Goal: Answer question/provide support: Share knowledge or assist other users

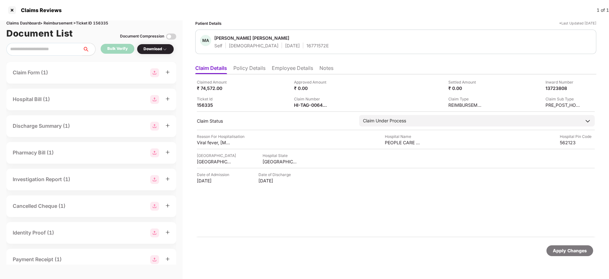
click at [338, 246] on div "Apply Changes" at bounding box center [395, 250] width 395 height 11
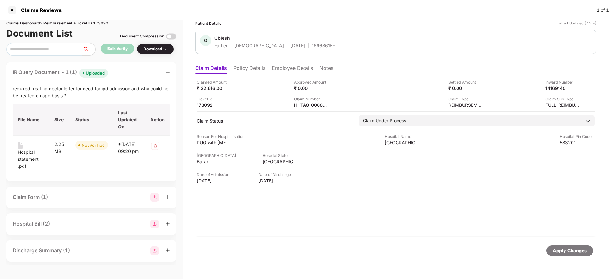
click at [295, 220] on div "Claimed Amount ₹ 22,616.00 Approved Amount ₹ 0.00 Settled Amount ₹ 0.00 Inward …" at bounding box center [395, 155] width 401 height 163
click at [14, 11] on div at bounding box center [12, 10] width 10 height 10
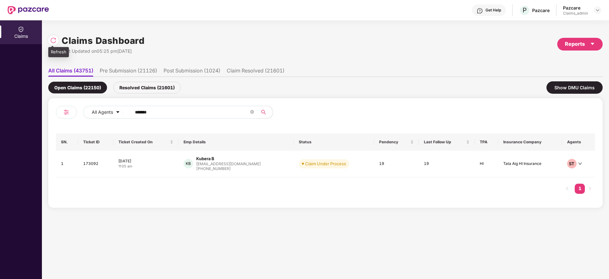
click at [53, 43] on img at bounding box center [53, 40] width 6 height 6
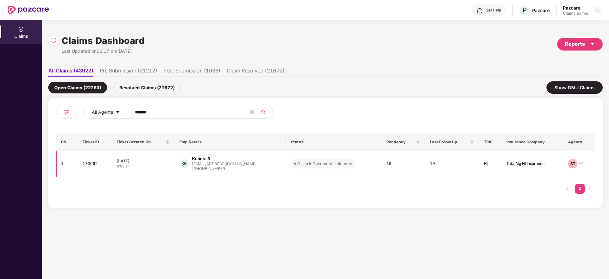
click at [259, 168] on div "KB Kubera B [EMAIL_ADDRESS][DOMAIN_NAME] [PHONE_NUMBER]" at bounding box center [229, 164] width 101 height 16
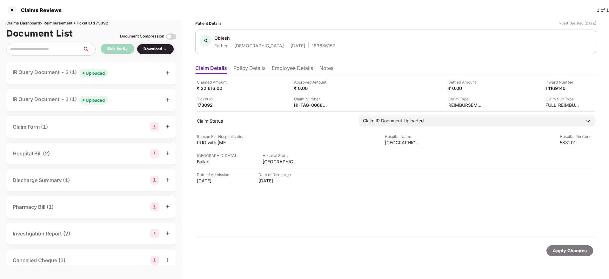
click at [364, 236] on div "Claimed Amount ₹ 22,616.00 Approved Amount ₹ 0.00 Settled Amount ₹ 0.00 Inward …" at bounding box center [395, 155] width 401 height 163
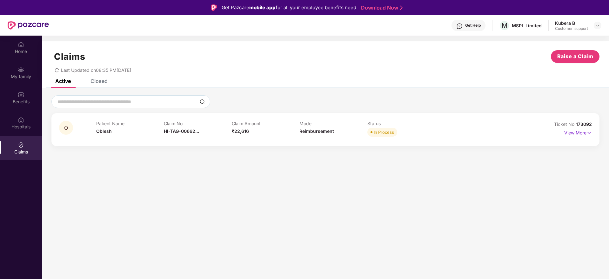
drag, startPoint x: 0, startPoint y: 0, endPoint x: 133, endPoint y: 168, distance: 214.4
click at [133, 168] on section "Claims Raise a Claim Last Updated on 08:35 PM[DATE] Active Closed O Patient Nam…" at bounding box center [325, 175] width 567 height 279
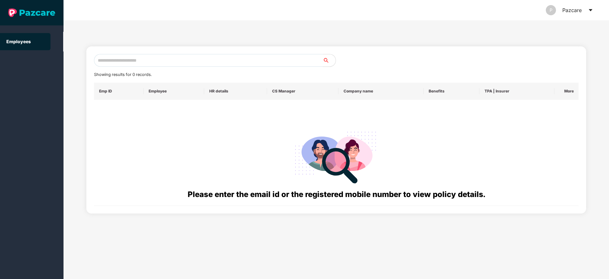
click at [112, 61] on input "text" at bounding box center [208, 60] width 229 height 13
paste input "**********"
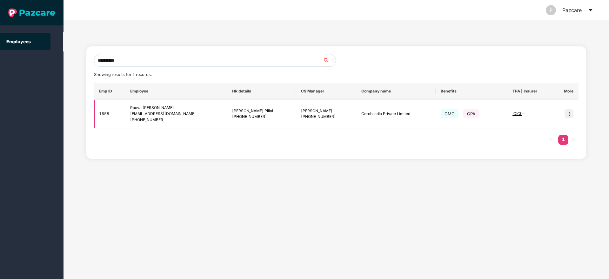
type input "**********"
click at [572, 114] on img at bounding box center [568, 113] width 9 height 9
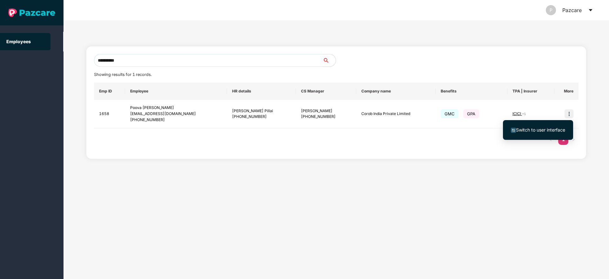
click at [539, 135] on li "Switch to user interface" at bounding box center [538, 129] width 70 height 13
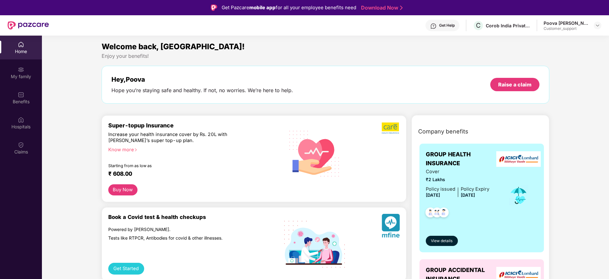
click at [20, 146] on img at bounding box center [21, 145] width 6 height 6
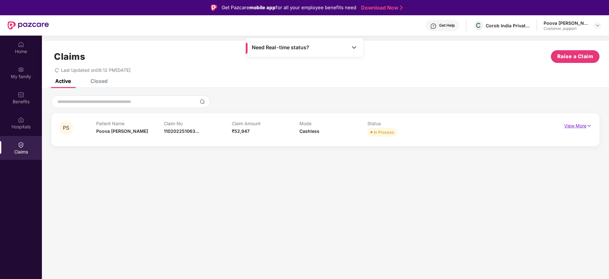
click at [576, 125] on p "View More" at bounding box center [578, 125] width 28 height 9
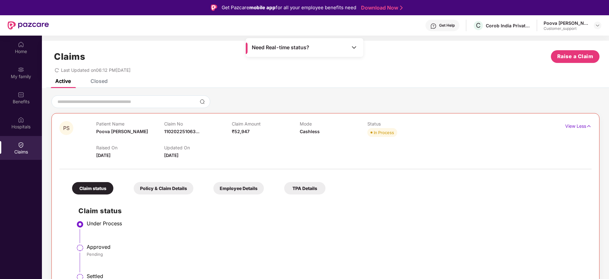
click at [337, 214] on h2 "Claim status" at bounding box center [331, 210] width 507 height 10
click at [260, 150] on div "Raised On [DATE] Updated On [DATE]" at bounding box center [299, 148] width 406 height 20
click at [172, 132] on span "110202251063..." at bounding box center [181, 131] width 35 height 5
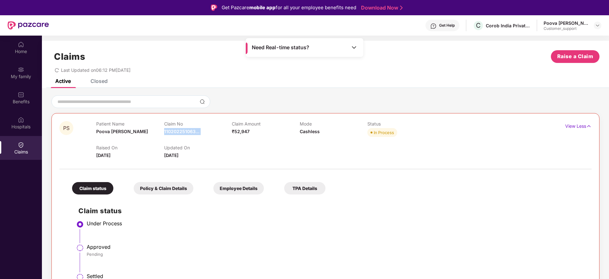
copy span "110202251063..."
click at [186, 143] on div "110202251063-1" at bounding box center [186, 145] width 45 height 11
copy div "110202251063-1"
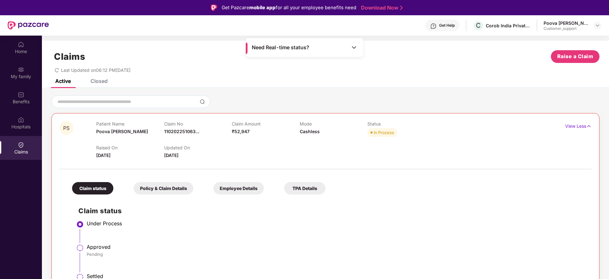
click at [444, 221] on div "Under Process" at bounding box center [336, 223] width 498 height 6
click at [453, 186] on div "Claim status Policy & Claim Details Employee Details TPA Details Claim status U…" at bounding box center [325, 231] width 532 height 118
click at [447, 167] on div at bounding box center [325, 165] width 532 height 13
click at [401, 189] on div "Claim status Policy & Claim Details Employee Details TPA Details Claim status U…" at bounding box center [325, 231] width 532 height 118
click at [421, 158] on div "Raised On [DATE] Updated On [DATE]" at bounding box center [299, 148] width 406 height 20
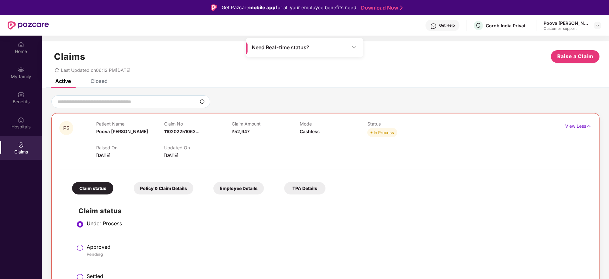
click at [435, 149] on div "Raised On [DATE] Updated On [DATE]" at bounding box center [299, 148] width 406 height 20
click at [20, 123] on div "Hospitals" at bounding box center [21, 126] width 42 height 6
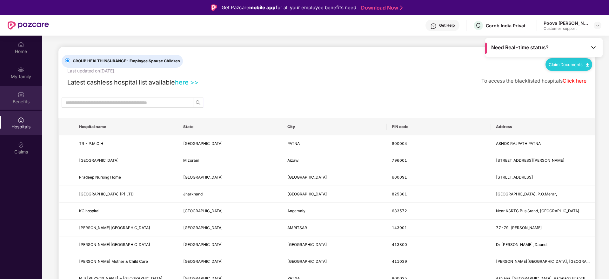
click at [17, 100] on div "Benefits" at bounding box center [21, 101] width 42 height 6
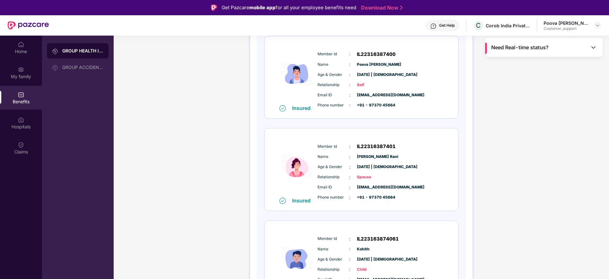
scroll to position [95, 0]
click at [522, 177] on div "GROUP HEALTH INSURANCE DETAILS INCLUSIONS EXCLUSIONS DOCUMENTS Policy No: 4016/…" at bounding box center [361, 189] width 495 height 490
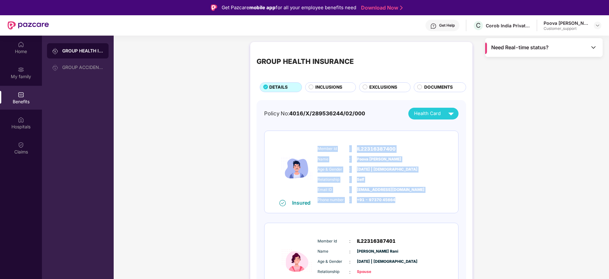
drag, startPoint x: 317, startPoint y: 148, endPoint x: 418, endPoint y: 204, distance: 115.6
click at [418, 204] on div "Member Id : IL22316387400 Name : Poova [PERSON_NAME] Age & Gender : [DATE] | [D…" at bounding box center [380, 174] width 129 height 65
copy div "Member Id : IL22316387400 Name : Poova [PERSON_NAME] Age & Gender : [DATE] | [D…"
click at [437, 202] on div "Phone number : +91 - 97370 45664" at bounding box center [380, 199] width 126 height 7
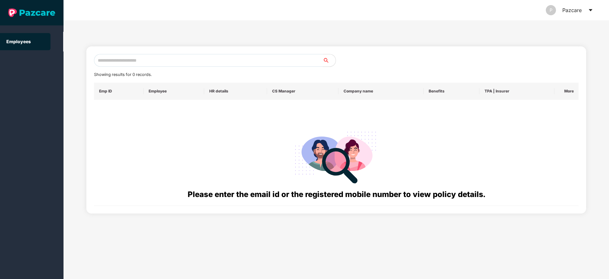
click at [144, 63] on input "text" at bounding box center [208, 60] width 229 height 13
paste input "**********"
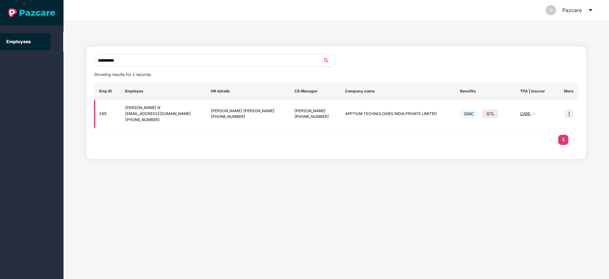
type input "**********"
click at [568, 115] on img at bounding box center [568, 113] width 9 height 9
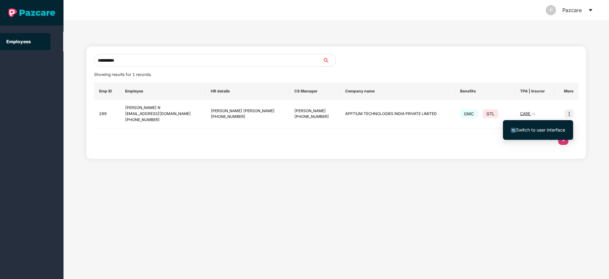
click at [527, 131] on span "Switch to user interface" at bounding box center [540, 129] width 49 height 5
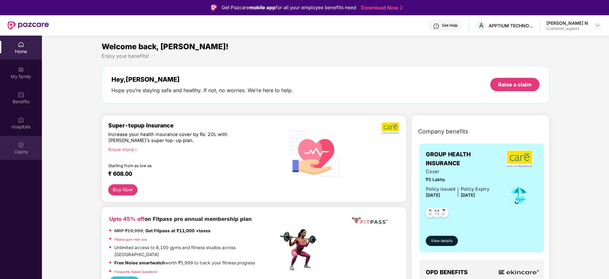
click at [18, 146] on img at bounding box center [21, 145] width 6 height 6
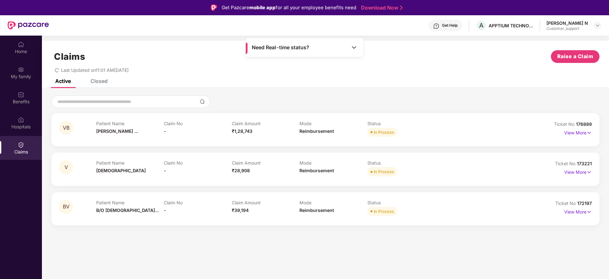
click at [325, 241] on section "Claims Raise a Claim Last Updated on 11:01 AM[DATE] Active Closed VB Patient Na…" at bounding box center [325, 175] width 567 height 279
click at [25, 127] on div "Hospitals" at bounding box center [21, 126] width 42 height 6
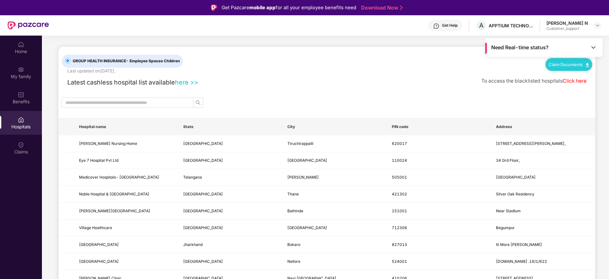
click at [195, 82] on link "here >>" at bounding box center [186, 82] width 23 height 8
click at [129, 103] on input "text" at bounding box center [124, 102] width 119 height 7
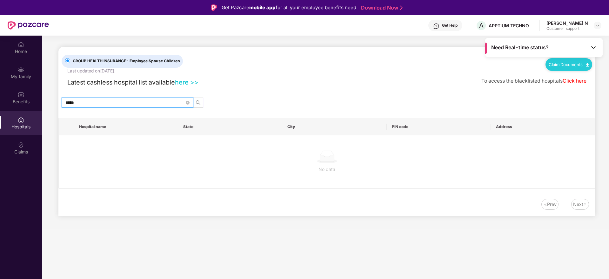
type input "****"
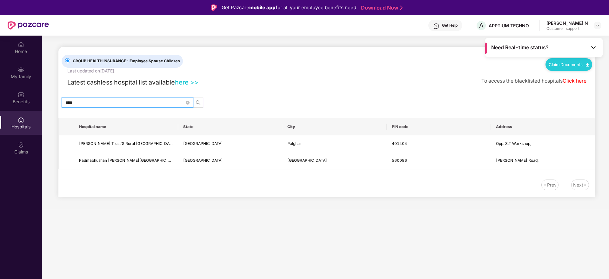
drag, startPoint x: 98, startPoint y: 100, endPoint x: 80, endPoint y: 102, distance: 18.5
click at [0, 108] on div "Home My family Benefits Hospitals Claims Need Real-time status? GROUP HEALTH IN…" at bounding box center [304, 175] width 609 height 279
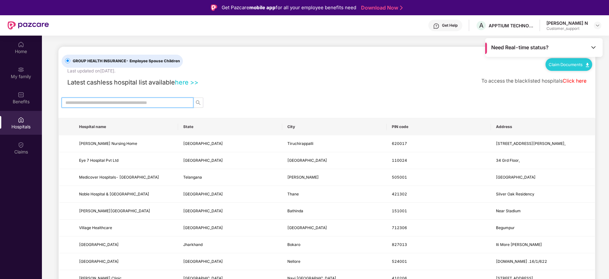
click at [136, 104] on input "text" at bounding box center [124, 102] width 119 height 7
paste input "******"
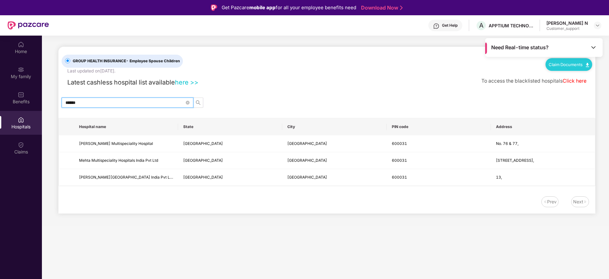
type input "******"
click at [141, 222] on main "GROUP HEALTH INSURANCE - Employee Spouse Children Last updated on [DATE] . Clai…" at bounding box center [325, 131] width 567 height 190
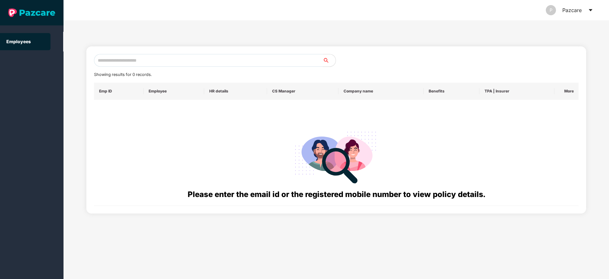
click at [132, 57] on input "text" at bounding box center [208, 60] width 229 height 13
paste input "**********"
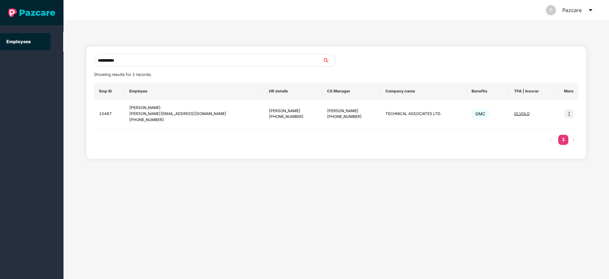
type input "**********"
click at [570, 115] on img at bounding box center [568, 113] width 9 height 9
click at [515, 128] on img at bounding box center [513, 130] width 5 height 5
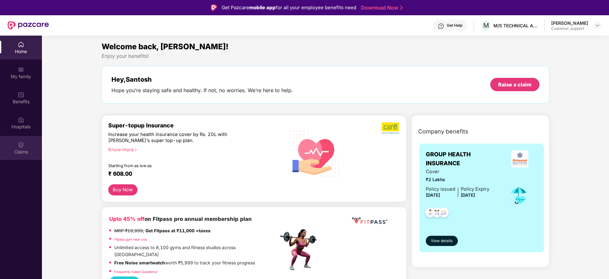
click at [28, 154] on div "Claims" at bounding box center [21, 152] width 42 height 6
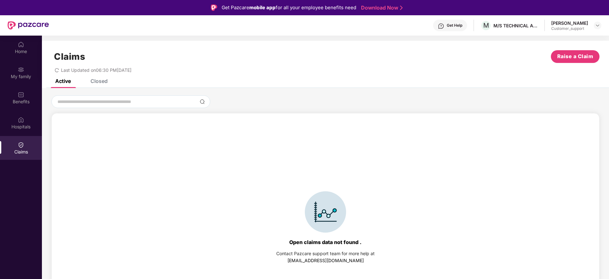
scroll to position [14, 0]
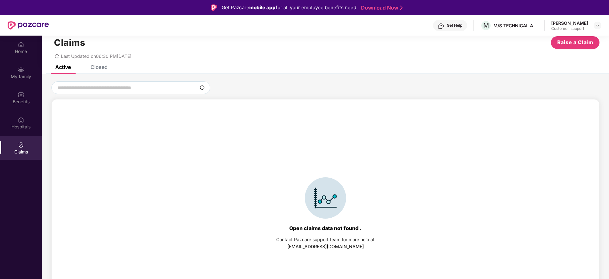
click at [98, 69] on div "Closed" at bounding box center [98, 67] width 17 height 6
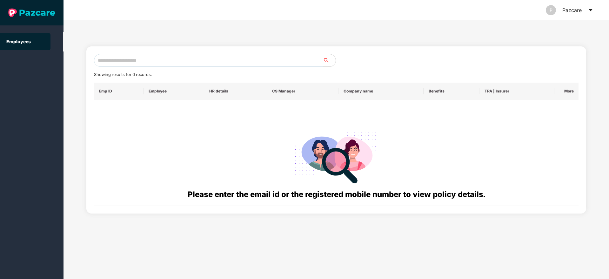
click at [143, 61] on input "text" at bounding box center [208, 60] width 229 height 13
paste input "**********"
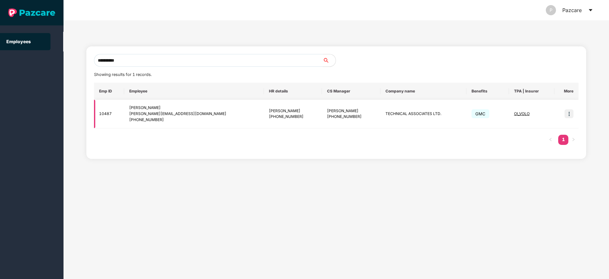
type input "**********"
click at [278, 117] on div "[PHONE_NUMBER]" at bounding box center [293, 117] width 48 height 6
click at [567, 115] on img at bounding box center [568, 113] width 9 height 9
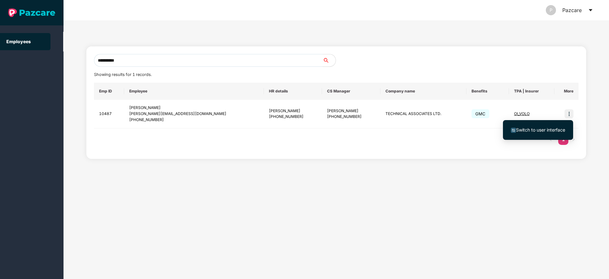
click at [526, 130] on span "Switch to user interface" at bounding box center [540, 129] width 49 height 5
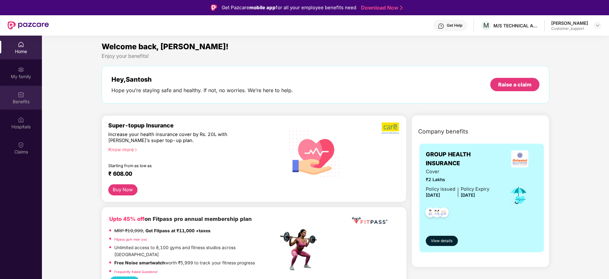
click at [21, 100] on div "Benefits" at bounding box center [21, 101] width 42 height 6
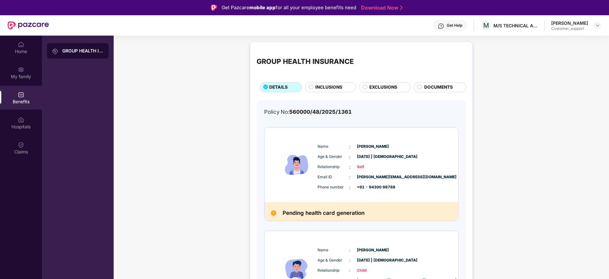
click at [10, 148] on div "Claims" at bounding box center [21, 148] width 42 height 24
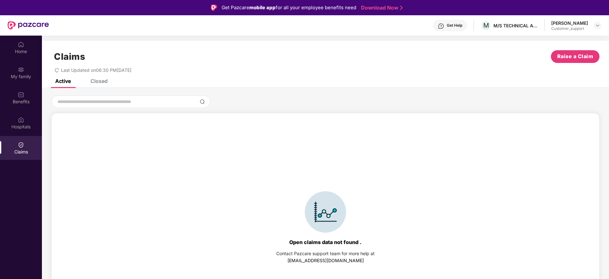
click at [96, 83] on div "Closed" at bounding box center [98, 81] width 17 height 6
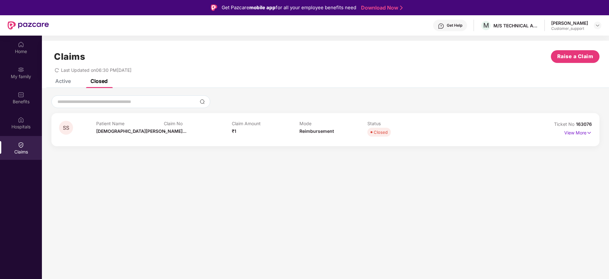
click at [310, 179] on section "Claims Raise a Claim Last Updated on 06:30 PM[DATE] Active Closed Open claims d…" at bounding box center [325, 175] width 567 height 279
click at [60, 79] on div "Active" at bounding box center [63, 81] width 16 height 6
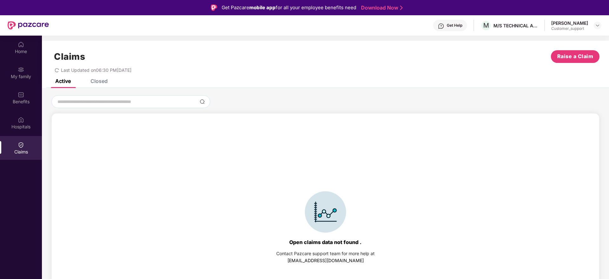
click at [253, 208] on div "Open claims data not found . Contact Pazcare support team for more help at [EMA…" at bounding box center [325, 227] width 541 height 215
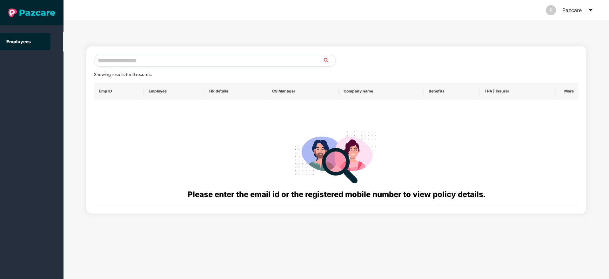
click at [123, 64] on input "text" at bounding box center [208, 60] width 229 height 13
paste input "**********"
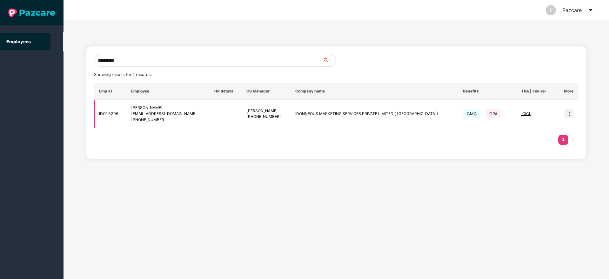
type input "**********"
click at [573, 113] on img at bounding box center [568, 113] width 9 height 9
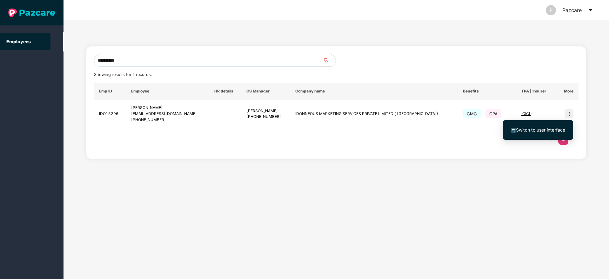
click at [542, 128] on span "Switch to user interface" at bounding box center [540, 129] width 49 height 5
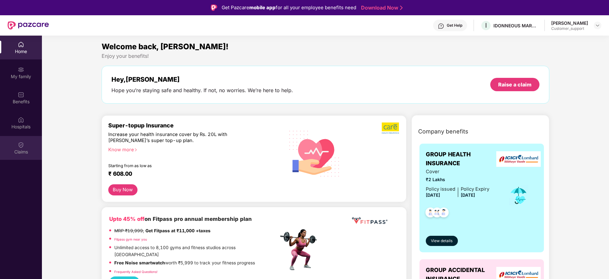
click at [16, 149] on div "Claims" at bounding box center [21, 152] width 42 height 6
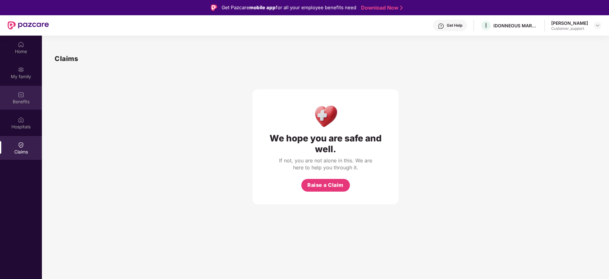
click at [30, 105] on div "Benefits" at bounding box center [21, 98] width 42 height 24
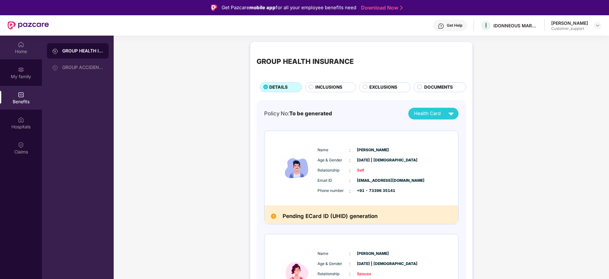
click at [23, 43] on img at bounding box center [21, 44] width 6 height 6
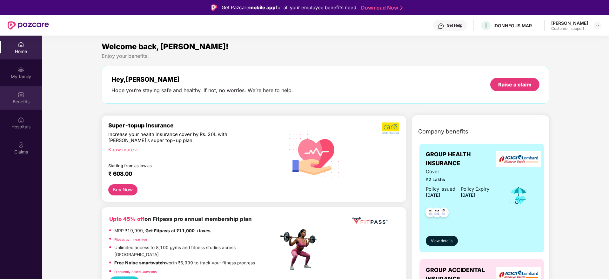
click at [26, 100] on div "Benefits" at bounding box center [21, 101] width 42 height 6
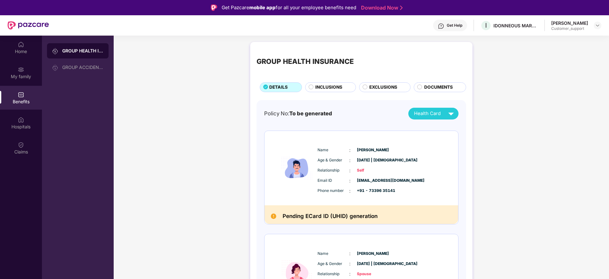
click at [453, 31] on div "Get Help" at bounding box center [450, 25] width 34 height 11
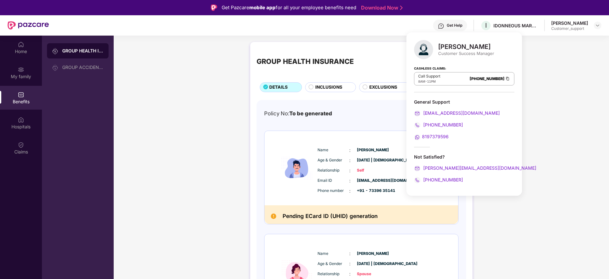
click at [518, 162] on div "GROUP HEALTH INSURANCE DETAILS INCLUSIONS EXCLUSIONS DOCUMENTS Policy No: To be…" at bounding box center [361, 255] width 495 height 432
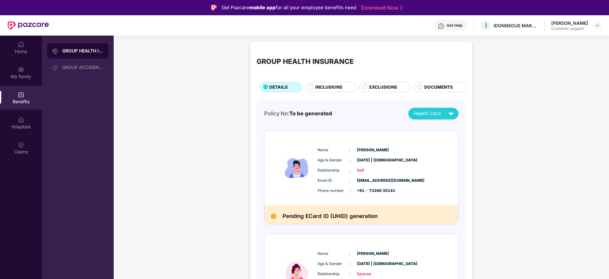
click at [453, 24] on div "Get Help" at bounding box center [455, 25] width 16 height 5
click at [536, 192] on div "GROUP HEALTH INSURANCE DETAILS INCLUSIONS EXCLUSIONS DOCUMENTS Policy No: To be…" at bounding box center [361, 255] width 495 height 432
click at [24, 129] on div "Hospitals" at bounding box center [21, 126] width 42 height 6
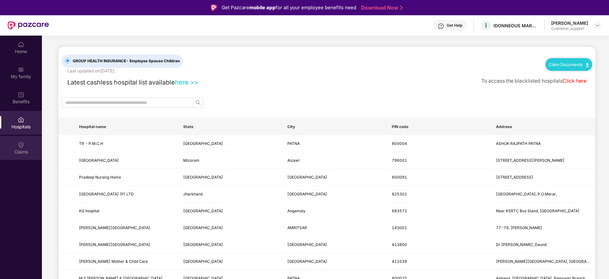
click at [23, 151] on div "Claims" at bounding box center [21, 152] width 42 height 6
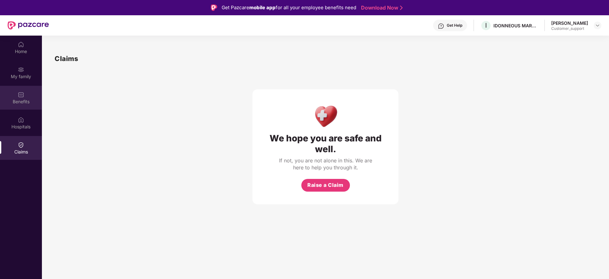
click at [30, 95] on div "Benefits" at bounding box center [21, 98] width 42 height 24
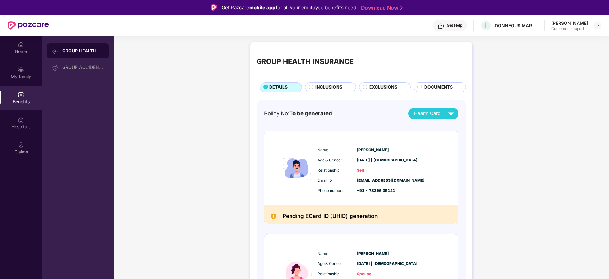
click at [504, 180] on div "GROUP HEALTH INSURANCE DETAILS INCLUSIONS EXCLUSIONS DOCUMENTS Policy No: To be…" at bounding box center [361, 255] width 495 height 432
click at [191, 85] on div "GROUP HEALTH INSURANCE DETAILS INCLUSIONS EXCLUSIONS DOCUMENTS Policy No: To be…" at bounding box center [361, 255] width 495 height 432
click at [219, 189] on div "GROUP HEALTH INSURANCE DETAILS INCLUSIONS EXCLUSIONS DOCUMENTS Policy No: To be…" at bounding box center [361, 255] width 495 height 432
click at [171, 139] on div "GROUP HEALTH INSURANCE DETAILS INCLUSIONS EXCLUSIONS DOCUMENTS Policy No: To be…" at bounding box center [361, 255] width 495 height 432
click at [213, 158] on div "GROUP HEALTH INSURANCE DETAILS INCLUSIONS EXCLUSIONS DOCUMENTS Policy No: To be…" at bounding box center [361, 255] width 495 height 432
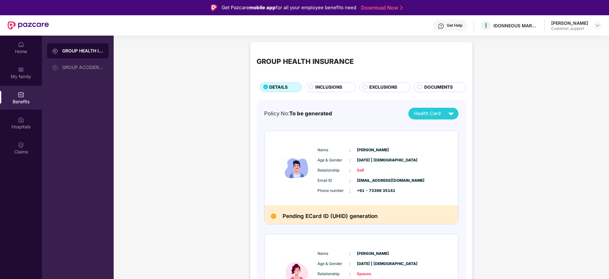
click at [203, 163] on div "GROUP HEALTH INSURANCE DETAILS INCLUSIONS EXCLUSIONS DOCUMENTS Policy No: To be…" at bounding box center [361, 255] width 495 height 432
click at [153, 178] on div "GROUP HEALTH INSURANCE DETAILS INCLUSIONS EXCLUSIONS DOCUMENTS Policy No: To be…" at bounding box center [361, 255] width 495 height 432
click at [166, 181] on div "GROUP HEALTH INSURANCE DETAILS INCLUSIONS EXCLUSIONS DOCUMENTS Policy No: To be…" at bounding box center [361, 255] width 495 height 432
click at [169, 180] on div "GROUP HEALTH INSURANCE DETAILS INCLUSIONS EXCLUSIONS DOCUMENTS Policy No: To be…" at bounding box center [361, 255] width 495 height 432
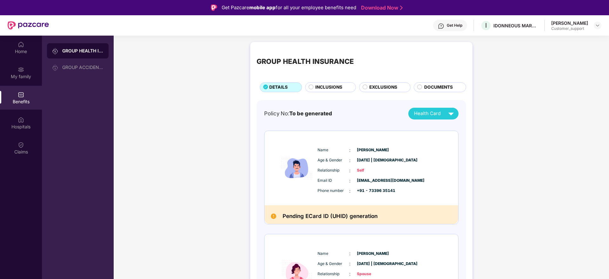
click at [160, 199] on div "GROUP HEALTH INSURANCE DETAILS INCLUSIONS EXCLUSIONS DOCUMENTS Policy No: To be…" at bounding box center [361, 255] width 495 height 432
click at [170, 131] on div "GROUP HEALTH INSURANCE DETAILS INCLUSIONS EXCLUSIONS DOCUMENTS Policy No: To be…" at bounding box center [361, 255] width 495 height 432
click at [529, 136] on div "GROUP HEALTH INSURANCE DETAILS INCLUSIONS EXCLUSIONS DOCUMENTS Policy No: To be…" at bounding box center [361, 255] width 495 height 432
click at [169, 97] on div "GROUP HEALTH INSURANCE DETAILS INCLUSIONS EXCLUSIONS DOCUMENTS Policy No: To be…" at bounding box center [361, 255] width 495 height 432
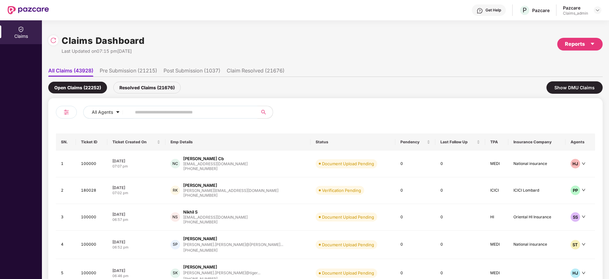
click at [167, 111] on input "text" at bounding box center [192, 112] width 114 height 10
paste input "******"
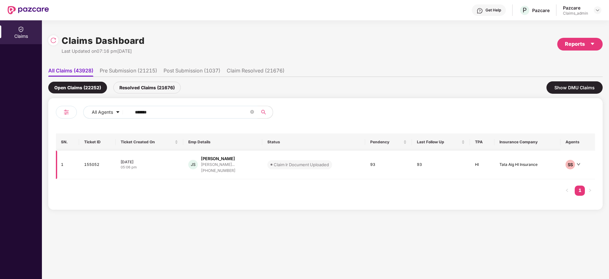
type input "******"
click at [257, 167] on div "JS Jaikrishna Sharma jaikrishna.sharma@ultr... +919650307449" at bounding box center [222, 165] width 69 height 18
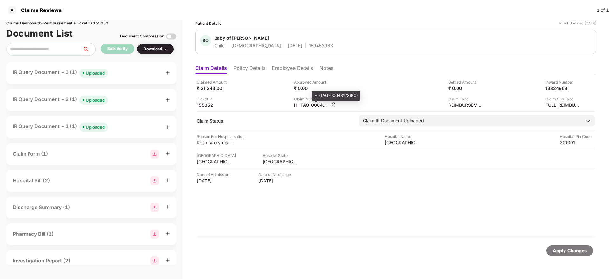
click at [301, 106] on div "HI-TAG-006481236(0)" at bounding box center [311, 105] width 35 height 6
copy div
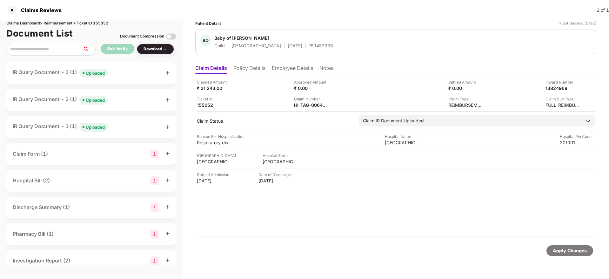
click at [167, 70] on div at bounding box center [167, 72] width 4 height 7
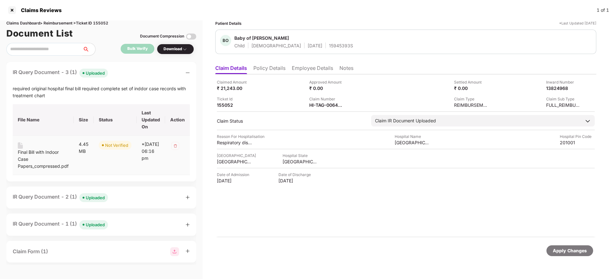
click at [37, 153] on div "Final Bill with Indoor Case Papers_compressed.pdf" at bounding box center [43, 159] width 51 height 21
click at [322, 103] on div "HI-TAG-006481236(0)" at bounding box center [326, 105] width 35 height 6
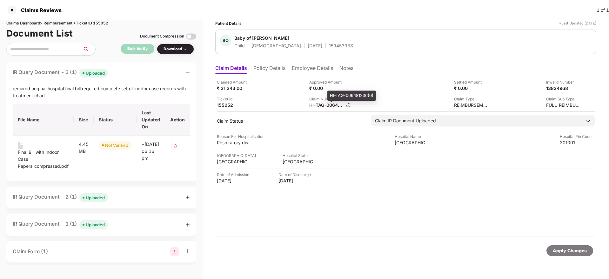
copy div
click at [277, 67] on li "Policy Details" at bounding box center [269, 69] width 32 height 9
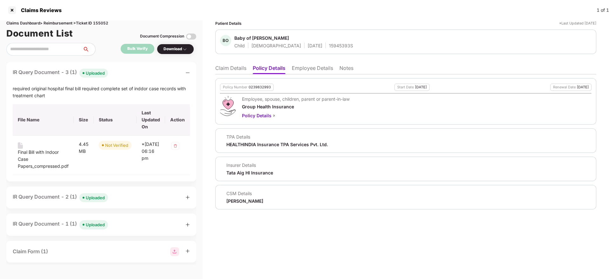
click at [235, 66] on li "Claim Details" at bounding box center [230, 69] width 31 height 9
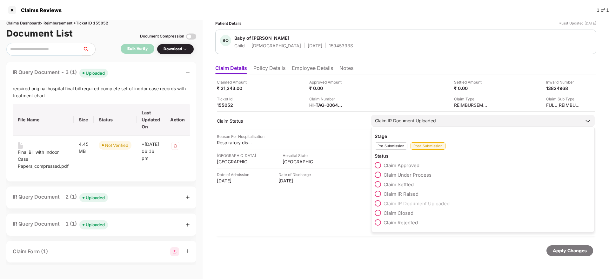
click at [407, 170] on div "Claim Approved" at bounding box center [483, 167] width 216 height 10
click at [408, 173] on span "Claim Under Process" at bounding box center [407, 175] width 48 height 6
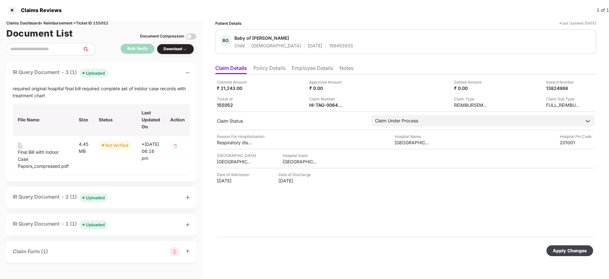
click at [581, 254] on div "Apply Changes" at bounding box center [569, 250] width 47 height 11
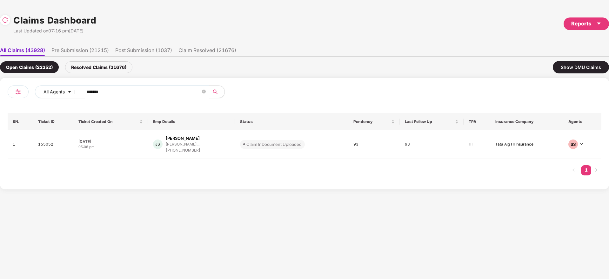
drag, startPoint x: 120, startPoint y: 94, endPoint x: 13, endPoint y: 115, distance: 108.4
click at [0, 115] on div "All Agents ****** SN. Ticket ID Ticket Created On Emp Details Status Pendency L…" at bounding box center [304, 133] width 609 height 111
paste input "text"
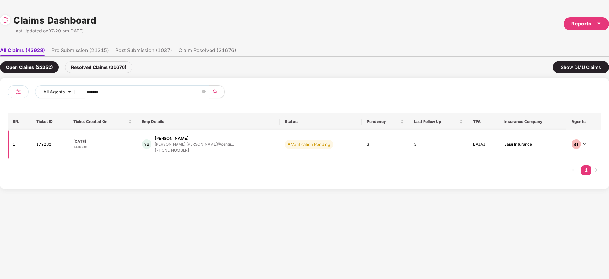
type input "******"
click at [228, 141] on div "YB Yashpal Bansode yashpal.bansode@centir... +918956815780" at bounding box center [208, 144] width 132 height 18
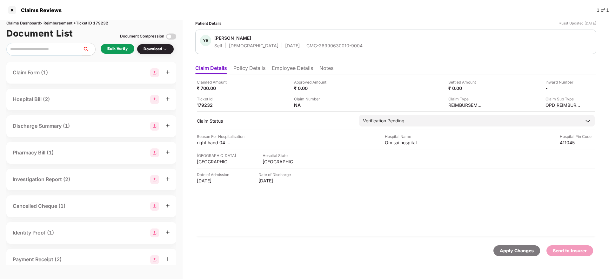
click at [371, 217] on div "Claimed Amount ₹ 700.00 Approved Amount ₹ 0.00 Settled Amount ₹ 0.00 Inward Num…" at bounding box center [395, 155] width 401 height 163
click at [357, 213] on div "Claimed Amount ₹ 700.00 Approved Amount ₹ 0.00 Settled Amount ₹ 0.00 Inward Num…" at bounding box center [395, 155] width 401 height 163
click at [306, 47] on div "GMC-26990630010-9004" at bounding box center [334, 46] width 56 height 6
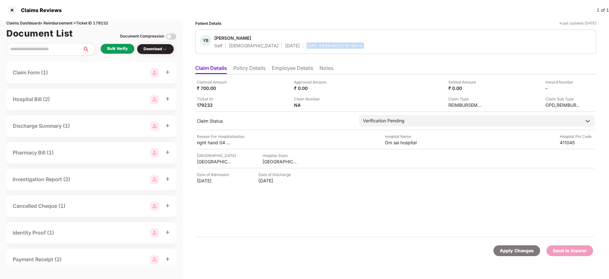
drag, startPoint x: 326, startPoint y: 183, endPoint x: 270, endPoint y: 152, distance: 63.2
click at [270, 152] on div "Claimed Amount ₹ 700.00 Approved Amount ₹ 0.00 Settled Amount ₹ 0.00 Inward Num…" at bounding box center [395, 155] width 401 height 163
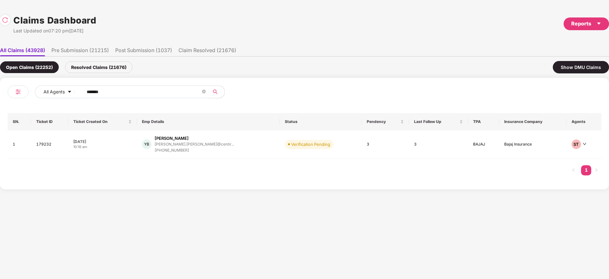
drag, startPoint x: 115, startPoint y: 88, endPoint x: 49, endPoint y: 106, distance: 68.8
click at [55, 103] on div "All Agents ****** SN. Ticket ID Ticket Created On Emp Details Status Pendency L…" at bounding box center [305, 133] width 594 height 96
click at [235, 149] on div "YB Yashpal Bansode yashpal.bansode@centir... +918956815780" at bounding box center [208, 144] width 132 height 18
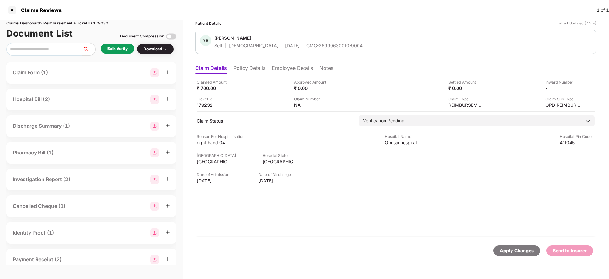
click at [320, 201] on div "Claimed Amount ₹ 700.00 Approved Amount ₹ 0.00 Settled Amount ₹ 0.00 Inward Num…" at bounding box center [395, 155] width 401 height 163
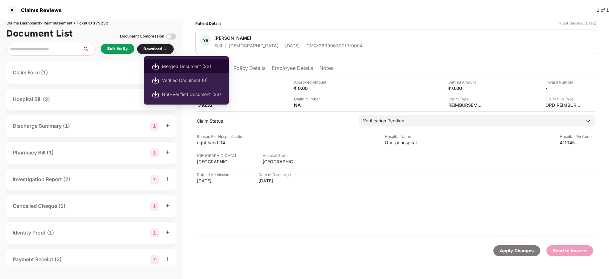
click at [174, 65] on span "Merged Document (23)" at bounding box center [191, 66] width 59 height 7
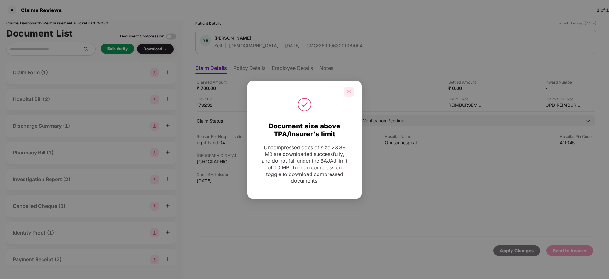
click at [347, 93] on icon "close" at bounding box center [349, 91] width 4 height 4
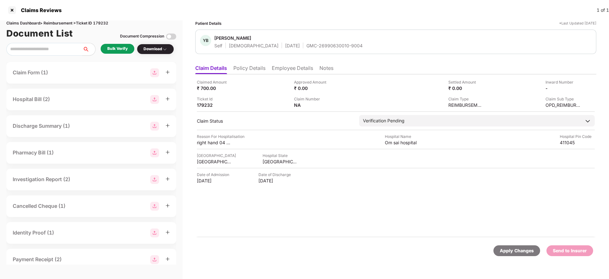
click at [306, 45] on div "GMC-26990630010-9004" at bounding box center [334, 46] width 56 height 6
copy div "GMC-26990630010-9004"
click at [270, 164] on div "Claimed Amount ₹ 700.00 Approved Amount ₹ 0.00 Settled Amount ₹ 0.00 Inward Num…" at bounding box center [395, 155] width 401 height 163
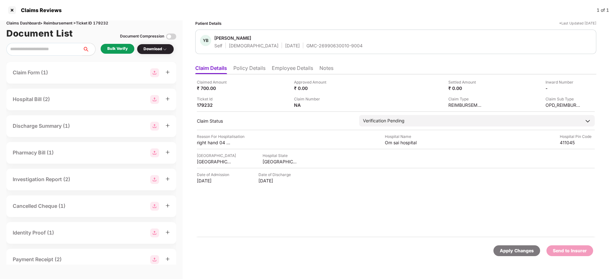
click at [270, 164] on div "Claimed Amount ₹ 700.00 Approved Amount ₹ 0.00 Settled Amount ₹ 0.00 Inward Num…" at bounding box center [395, 155] width 401 height 163
click at [269, 163] on div "MAHARASHTRA" at bounding box center [279, 161] width 35 height 6
copy div "MAHARASHTRA"
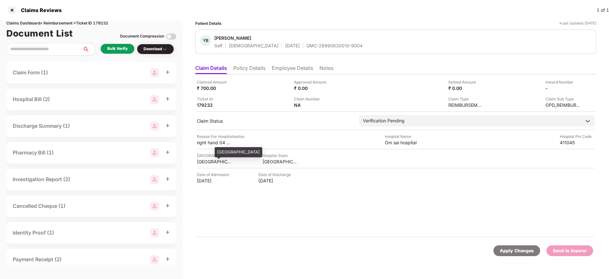
click at [204, 163] on div "[GEOGRAPHIC_DATA]" at bounding box center [214, 161] width 35 height 6
copy div "[GEOGRAPHIC_DATA]"
click at [394, 142] on div "Om sai hospital" at bounding box center [402, 142] width 35 height 6
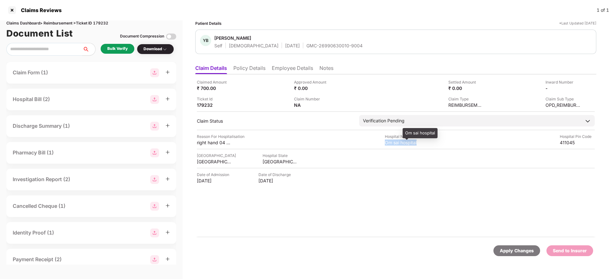
click at [394, 142] on div "Om sai hospital" at bounding box center [402, 142] width 35 height 6
copy div "Om sai hospital"
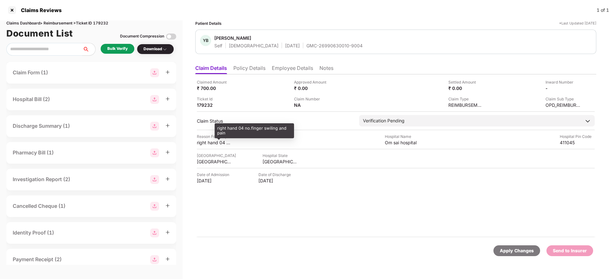
click at [207, 144] on div "right hand 04 no.finger swiling and pain" at bounding box center [214, 142] width 35 height 6
copy div "right hand 04 no.finger swiling and pain"
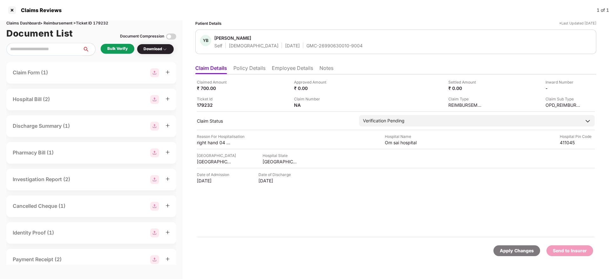
click at [286, 65] on li "Employee Details" at bounding box center [292, 69] width 41 height 9
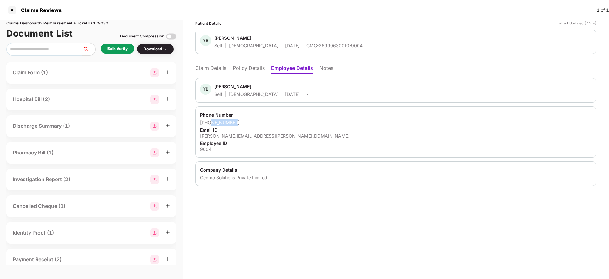
drag, startPoint x: 236, startPoint y: 123, endPoint x: 209, endPoint y: 121, distance: 27.3
click at [209, 121] on div "+918956815780" at bounding box center [395, 122] width 391 height 6
copy div "8956815780"
click at [233, 132] on div "Email ID" at bounding box center [395, 130] width 391 height 6
click at [234, 137] on div "yashpal.bansode@centiro.com" at bounding box center [395, 136] width 391 height 6
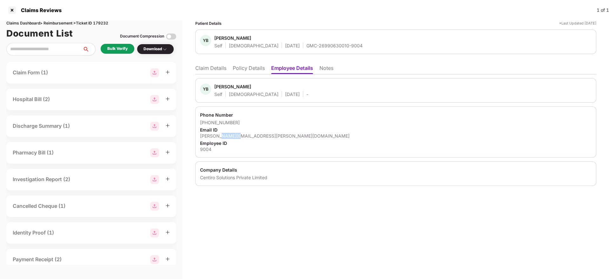
click at [234, 137] on div "yashpal.bansode@centiro.com" at bounding box center [395, 136] width 391 height 6
copy div "yashpal.bansode@centiro.com"
drag, startPoint x: 219, startPoint y: 69, endPoint x: 230, endPoint y: 73, distance: 11.4
click at [219, 69] on li "Claim Details" at bounding box center [210, 69] width 31 height 9
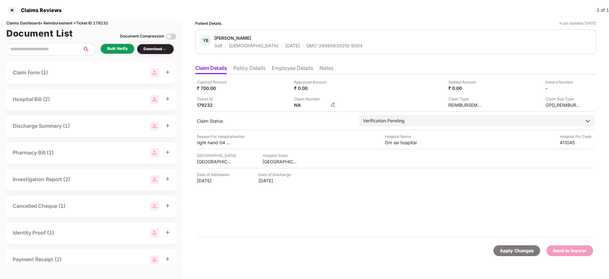
click at [331, 107] on img at bounding box center [332, 104] width 5 height 5
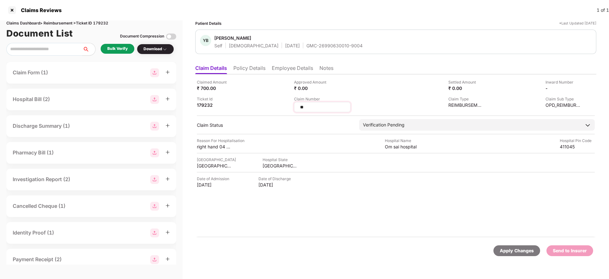
type input "*"
type input "**********"
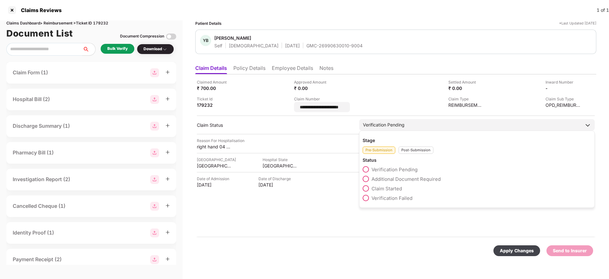
click at [417, 149] on div "Post-Submission" at bounding box center [415, 149] width 35 height 7
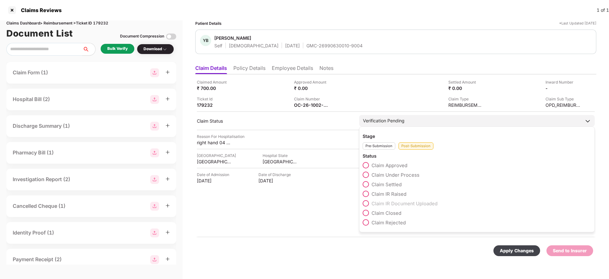
click at [404, 173] on span "Claim Under Process" at bounding box center [395, 175] width 48 height 6
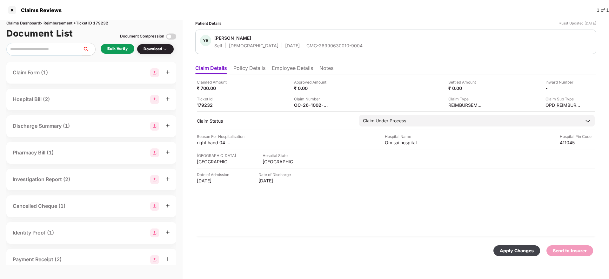
click at [514, 252] on div "Apply Changes" at bounding box center [517, 250] width 34 height 7
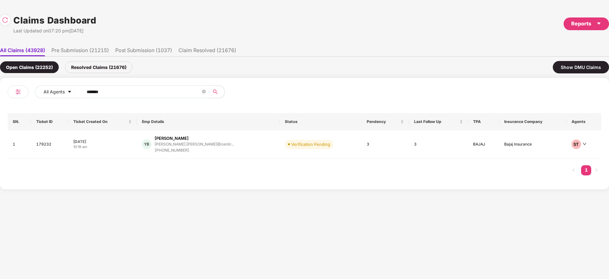
drag, startPoint x: 117, startPoint y: 91, endPoint x: 0, endPoint y: 94, distance: 117.2
click at [0, 94] on div "All Agents ****** SN. Ticket ID Ticket Created On Emp Details Status Pendency L…" at bounding box center [304, 133] width 609 height 111
paste input "text"
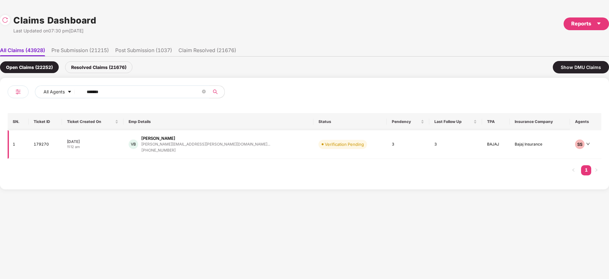
type input "******"
click at [231, 143] on div "VB Vaibhav Bavisi vaibhav.bavisi@nviz.co... +919722112021" at bounding box center [219, 144] width 180 height 18
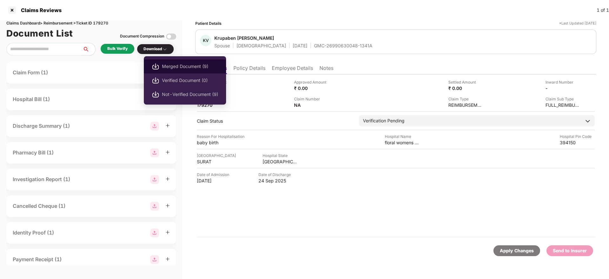
click at [183, 68] on span "Merged Document (9)" at bounding box center [190, 66] width 56 height 7
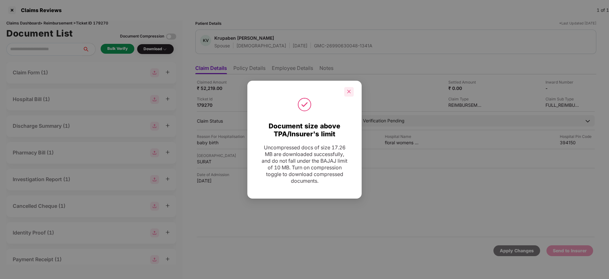
click at [349, 90] on icon "close" at bounding box center [348, 91] width 3 height 3
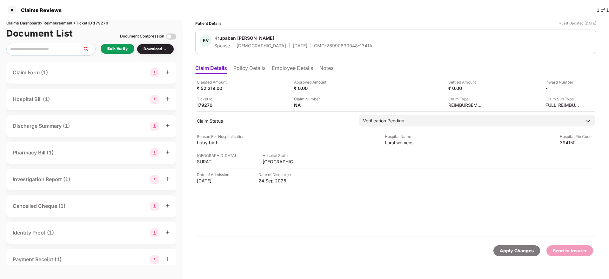
click at [314, 46] on div "GMC-26990630048-1341A" at bounding box center [343, 46] width 58 height 6
copy div "GMC-26990630048-1341A"
click at [267, 162] on div "GUJARAT" at bounding box center [279, 161] width 35 height 6
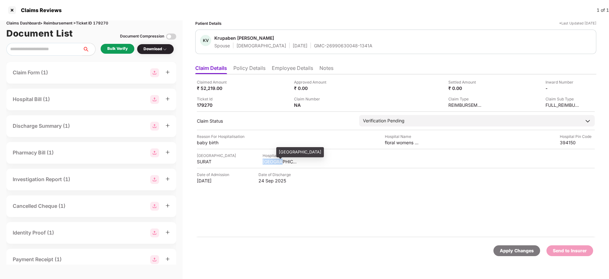
click at [267, 162] on div "GUJARAT" at bounding box center [279, 161] width 35 height 6
click at [202, 163] on div "SURAT" at bounding box center [214, 161] width 35 height 6
click at [395, 144] on div "floral womens hospital" at bounding box center [402, 142] width 35 height 6
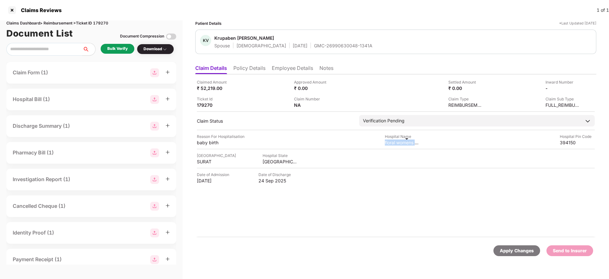
click at [395, 144] on div "floral womens hospital" at bounding box center [402, 142] width 35 height 6
click at [201, 143] on div "baby birth" at bounding box center [214, 142] width 35 height 6
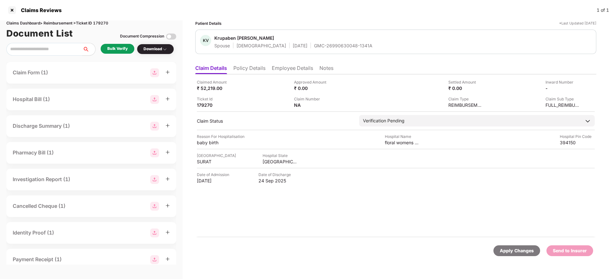
click at [292, 69] on li "Employee Details" at bounding box center [292, 69] width 41 height 9
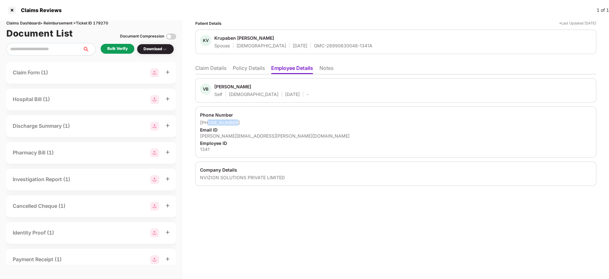
drag, startPoint x: 240, startPoint y: 122, endPoint x: 207, endPoint y: 123, distance: 32.7
click at [207, 123] on div "+919722112021" at bounding box center [395, 122] width 391 height 6
click at [236, 138] on div "vaibhav.bavisi@nviz.com" at bounding box center [395, 136] width 391 height 6
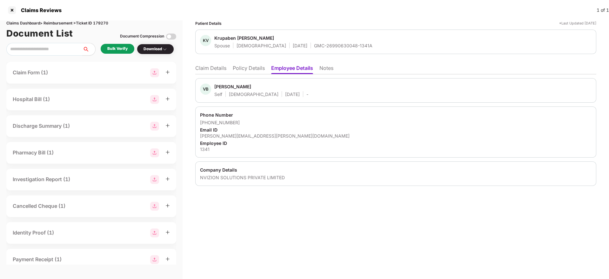
drag, startPoint x: 207, startPoint y: 70, endPoint x: 210, endPoint y: 70, distance: 3.2
click at [207, 70] on li "Claim Details" at bounding box center [210, 69] width 31 height 9
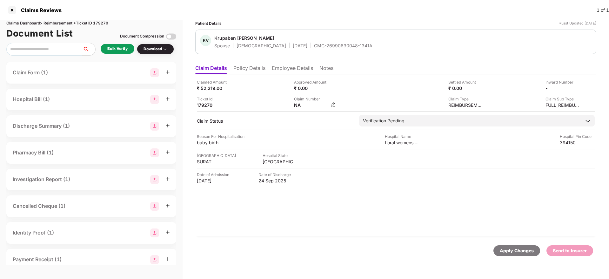
click at [332, 105] on img at bounding box center [332, 104] width 5 height 5
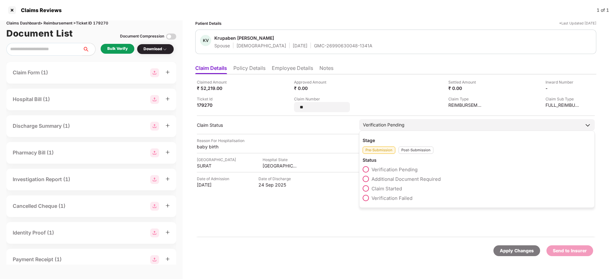
type input "*"
type input "**********"
click at [410, 151] on div "Stage Pre-Submission Post-Submission Status Verification Pending Additional Doc…" at bounding box center [477, 168] width 236 height 77
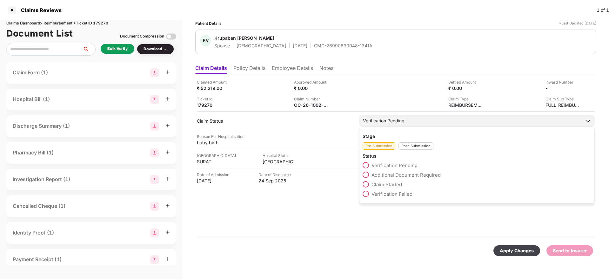
click at [408, 144] on div "Post-Submission" at bounding box center [415, 145] width 35 height 7
click at [398, 174] on span "Claim Under Process" at bounding box center [395, 175] width 48 height 6
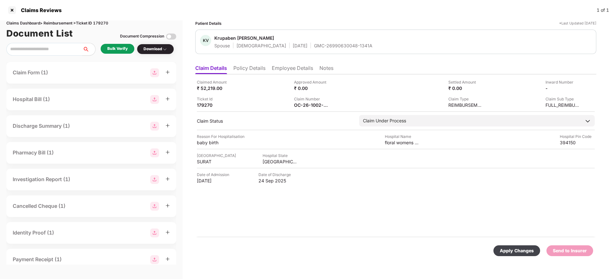
click at [528, 254] on div "Apply Changes" at bounding box center [517, 250] width 34 height 7
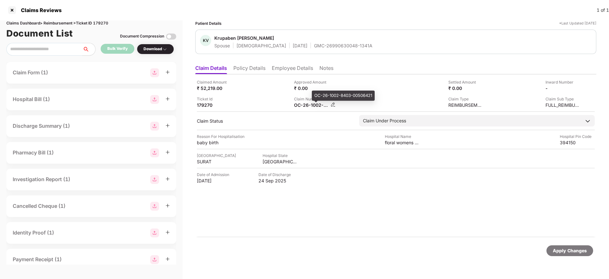
click at [314, 105] on div "OC-26-1002-8403-00506421" at bounding box center [311, 105] width 35 height 6
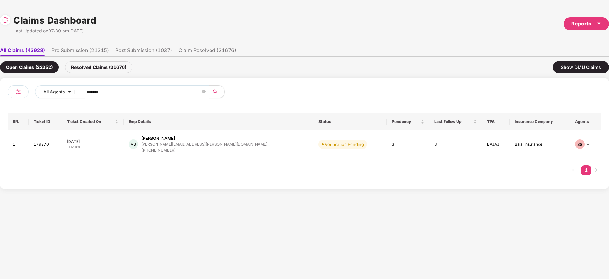
drag, startPoint x: 121, startPoint y: 90, endPoint x: 43, endPoint y: 106, distance: 79.5
click at [0, 106] on div "All Agents ****** SN. Ticket ID Ticket Created On Emp Details Status Pendency L…" at bounding box center [304, 133] width 609 height 111
paste input "text"
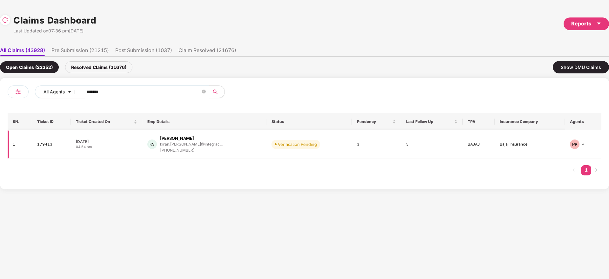
type input "******"
click at [229, 147] on div "KS Kiran Salunke kiran.salunke@integrac... +918082307291" at bounding box center [204, 144] width 114 height 18
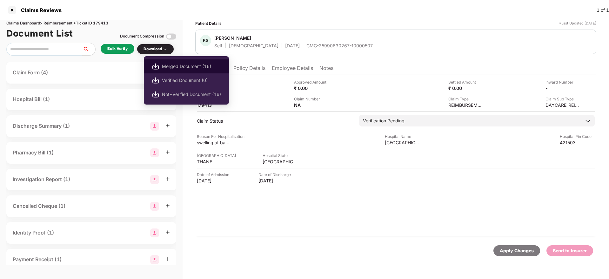
click at [184, 65] on span "Merged Document (16)" at bounding box center [191, 66] width 59 height 7
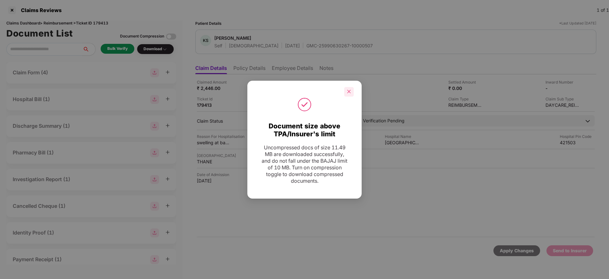
click at [348, 91] on icon "close" at bounding box center [349, 91] width 4 height 4
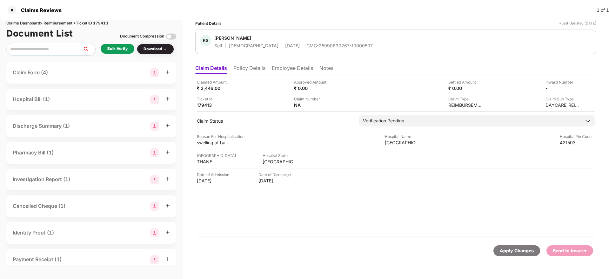
click at [308, 44] on div "GMC-25990630267-10000507" at bounding box center [339, 46] width 66 height 6
click at [286, 161] on div "MAHARASHTRA" at bounding box center [279, 161] width 35 height 6
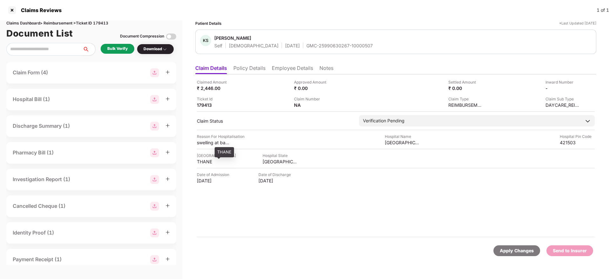
click at [209, 160] on div "THANE" at bounding box center [214, 161] width 35 height 6
click at [397, 140] on div "Shree Ashirwad Hospital" at bounding box center [402, 142] width 35 height 6
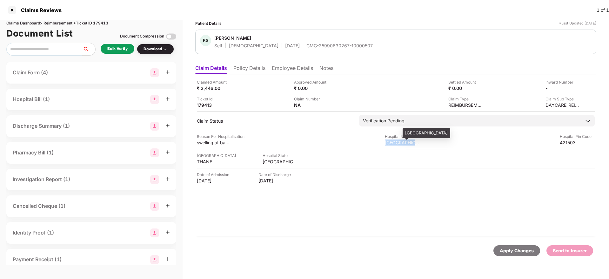
click at [397, 140] on div "Shree Ashirwad Hospital" at bounding box center [402, 142] width 35 height 6
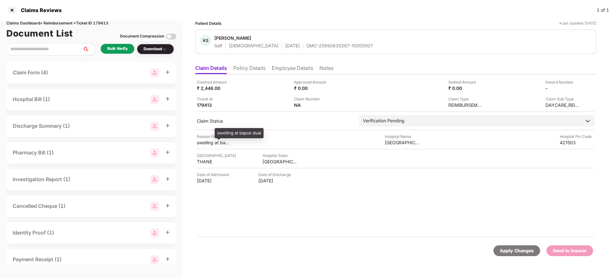
click at [211, 142] on div "swelling at bapuk dual" at bounding box center [214, 142] width 35 height 6
click at [287, 69] on li "Employee Details" at bounding box center [292, 69] width 41 height 9
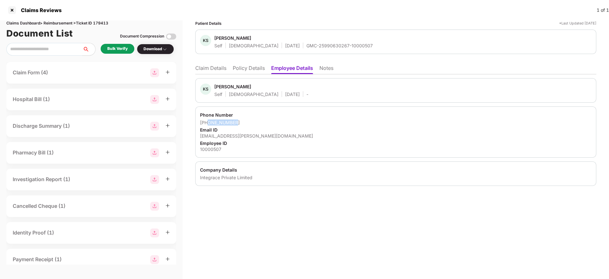
drag, startPoint x: 241, startPoint y: 123, endPoint x: 208, endPoint y: 123, distance: 32.4
click at [208, 123] on div "+918082307291" at bounding box center [395, 122] width 391 height 6
click at [241, 136] on div "kiran.salunke@integracehealth.com" at bounding box center [395, 136] width 391 height 6
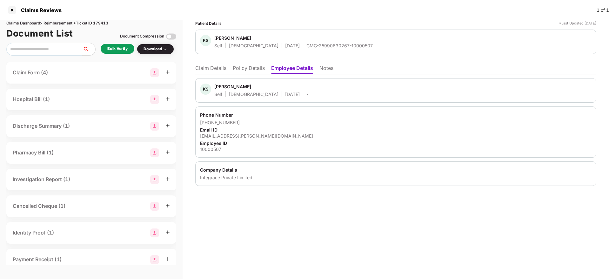
click at [205, 70] on li "Claim Details" at bounding box center [210, 69] width 31 height 9
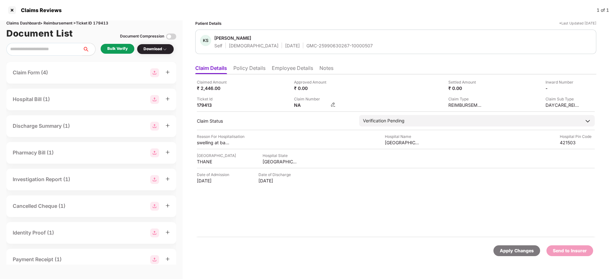
click at [334, 105] on img at bounding box center [332, 104] width 5 height 5
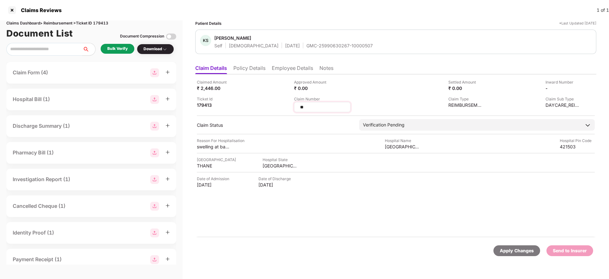
type input "*"
type input "**********"
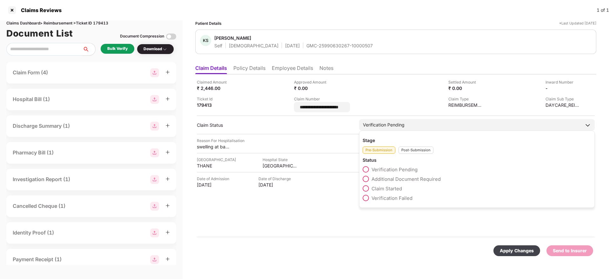
click at [408, 149] on div "Post-Submission" at bounding box center [415, 149] width 35 height 7
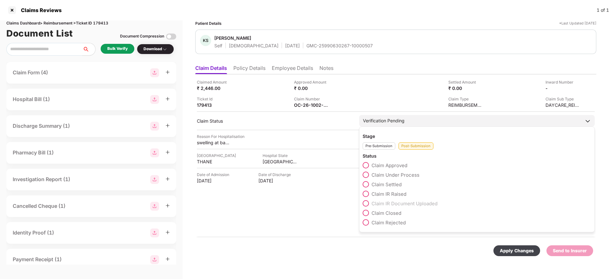
click at [405, 173] on span "Claim Under Process" at bounding box center [395, 175] width 48 height 6
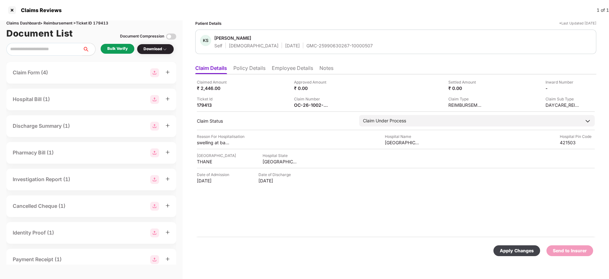
click at [503, 247] on div "Apply Changes" at bounding box center [516, 250] width 47 height 11
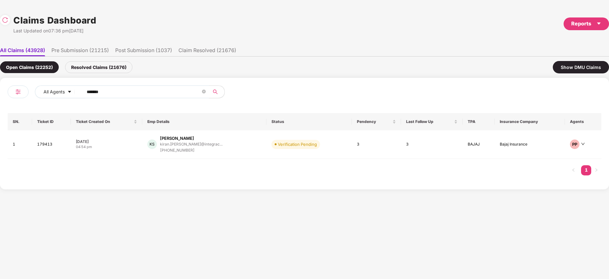
drag, startPoint x: 143, startPoint y: 93, endPoint x: 0, endPoint y: 100, distance: 143.3
click at [0, 100] on div "All Agents ****** SN. Ticket ID Ticket Created On Emp Details Status Pendency L…" at bounding box center [304, 133] width 609 height 111
paste input "text"
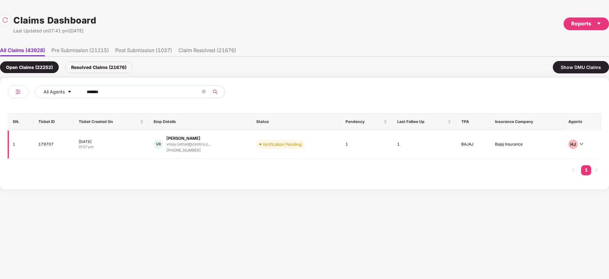
type input "******"
click at [220, 154] on td "VR Vinay Rathod vinay.rathod@centiro.c... +918956527435" at bounding box center [200, 144] width 103 height 29
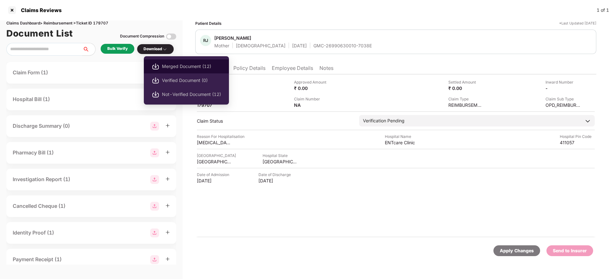
click at [188, 68] on span "Merged Document (12)" at bounding box center [191, 66] width 59 height 7
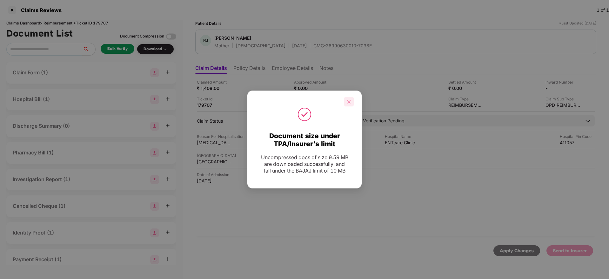
click at [347, 103] on icon "close" at bounding box center [349, 101] width 4 height 4
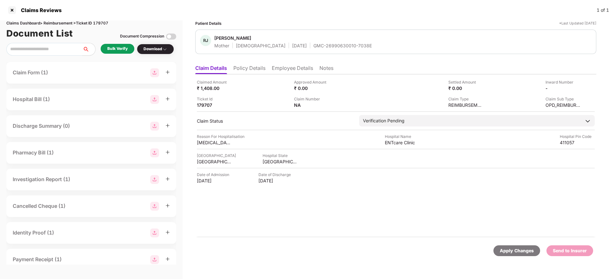
click at [320, 43] on div "GMC-26990630010-7038E" at bounding box center [342, 46] width 58 height 6
click at [269, 161] on div "MAHARASHTRA" at bounding box center [279, 161] width 35 height 6
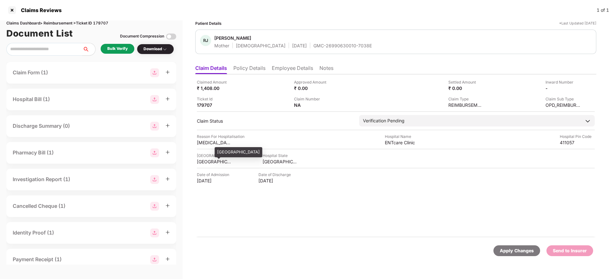
click at [203, 162] on div "[GEOGRAPHIC_DATA]" at bounding box center [214, 161] width 35 height 6
click at [396, 140] on div "ENTcare Clinic" at bounding box center [402, 142] width 35 height 6
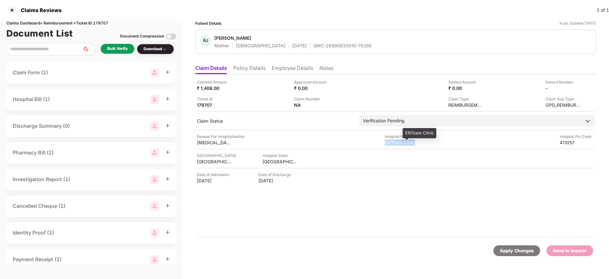
click at [396, 140] on div "ENTcare Clinic" at bounding box center [402, 142] width 35 height 6
click at [206, 144] on div "Allergic Rhinitis" at bounding box center [214, 142] width 35 height 6
click at [292, 65] on li "Employee Details" at bounding box center [292, 69] width 41 height 9
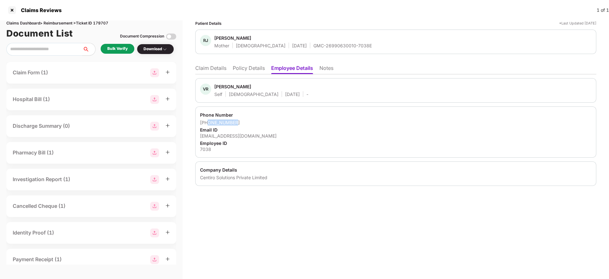
drag, startPoint x: 242, startPoint y: 123, endPoint x: 208, endPoint y: 123, distance: 33.6
click at [208, 123] on div "+918956527435" at bounding box center [395, 122] width 391 height 6
click at [233, 135] on div "vinay.rathod@centiro.com" at bounding box center [395, 136] width 391 height 6
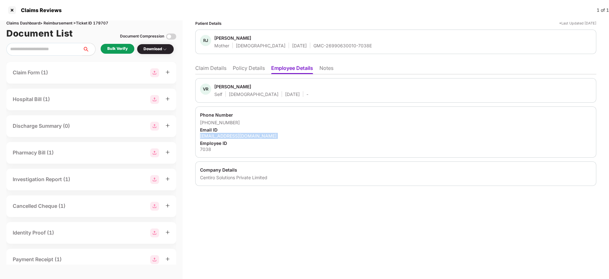
click at [233, 135] on div "vinay.rathod@centiro.com" at bounding box center [395, 136] width 391 height 6
click at [213, 69] on li "Claim Details" at bounding box center [210, 69] width 31 height 9
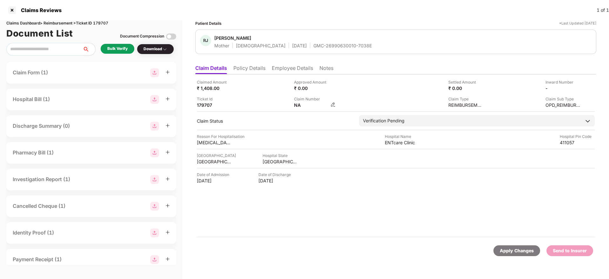
click at [333, 103] on img at bounding box center [332, 104] width 5 height 5
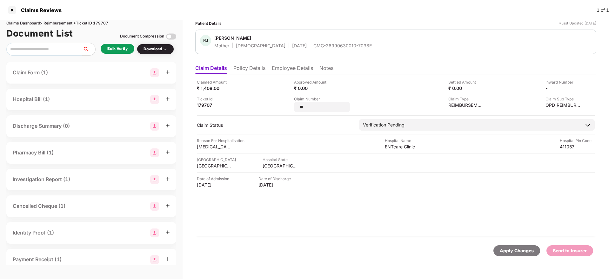
type input "*"
type input "**********"
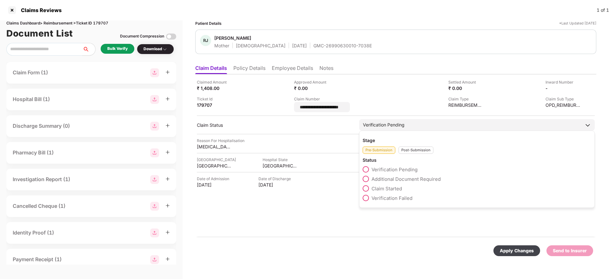
click at [412, 149] on div "Post-Submission" at bounding box center [415, 149] width 35 height 7
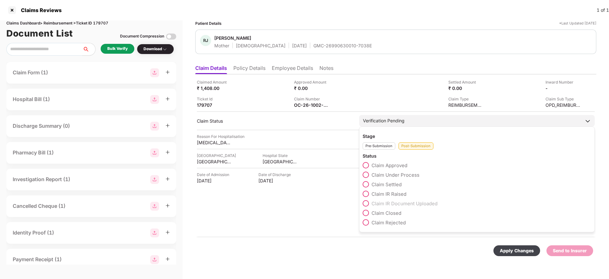
click at [403, 175] on span "Claim Under Process" at bounding box center [395, 175] width 48 height 6
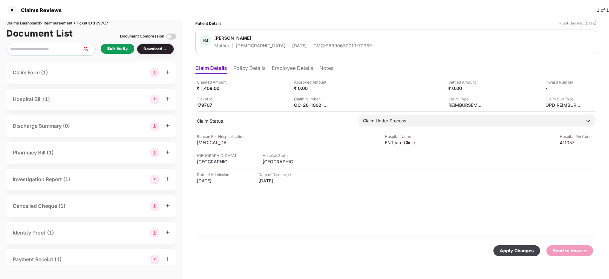
click at [509, 249] on div "Apply Changes" at bounding box center [517, 250] width 34 height 7
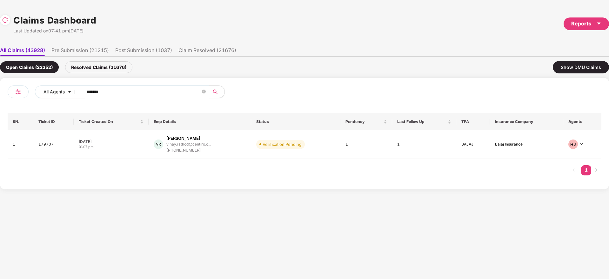
drag, startPoint x: 127, startPoint y: 91, endPoint x: 0, endPoint y: 101, distance: 127.3
click at [0, 100] on div "All Agents ****** SN. Ticket ID Ticket Created On Emp Details Status Pendency L…" at bounding box center [304, 133] width 609 height 111
paste input "text"
type input "******"
click at [225, 150] on div "VR Vinay Rathod vinay.rathod@centiro.c... +918956527435" at bounding box center [200, 144] width 93 height 18
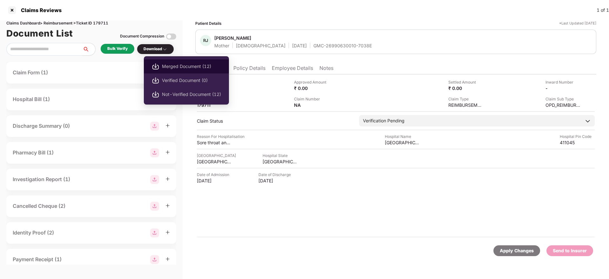
click at [176, 67] on span "Merged Document (12)" at bounding box center [191, 66] width 59 height 7
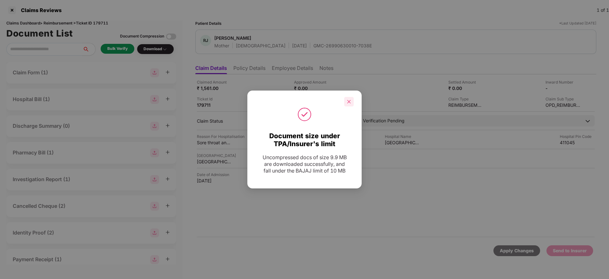
click at [351, 98] on div at bounding box center [349, 102] width 10 height 10
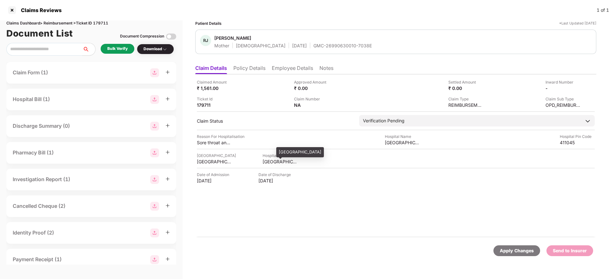
click at [272, 163] on div "MAHARASHTRA" at bounding box center [279, 161] width 35 height 6
click at [316, 47] on div "GMC-26990630010-7038E" at bounding box center [342, 46] width 58 height 6
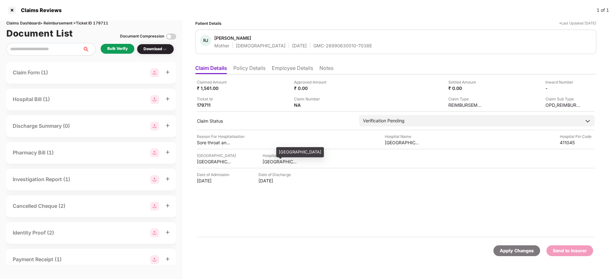
click at [282, 163] on div "MAHARASHTRA" at bounding box center [279, 161] width 35 height 6
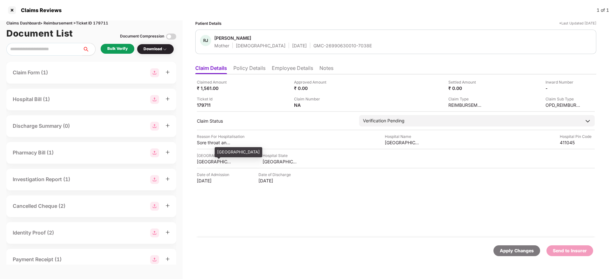
click at [207, 159] on div "[GEOGRAPHIC_DATA]" at bounding box center [214, 161] width 35 height 6
click at [206, 159] on div "[GEOGRAPHIC_DATA]" at bounding box center [214, 161] width 35 height 6
click at [197, 160] on div "[GEOGRAPHIC_DATA]" at bounding box center [214, 161] width 35 height 6
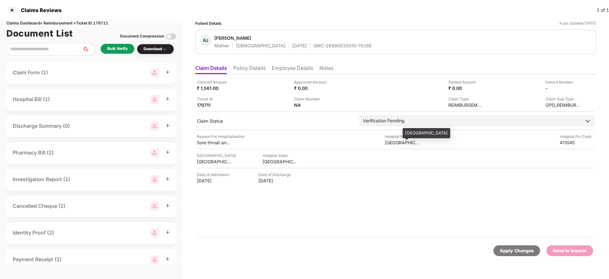
click at [394, 144] on div "Jupiter Hospital" at bounding box center [402, 142] width 35 height 6
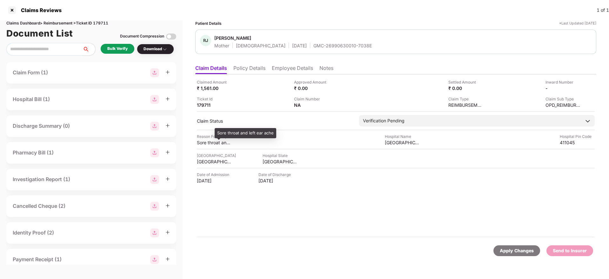
click at [216, 140] on div "Sore throat and left ear ache" at bounding box center [214, 142] width 35 height 6
click at [297, 70] on li "Employee Details" at bounding box center [292, 69] width 41 height 9
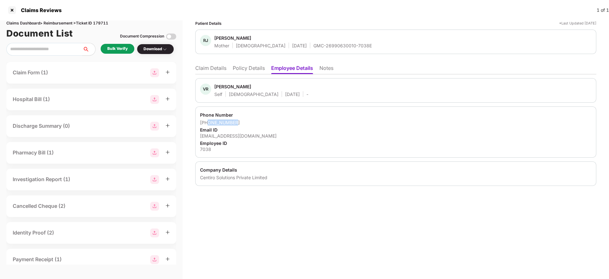
drag, startPoint x: 238, startPoint y: 125, endPoint x: 207, endPoint y: 125, distance: 31.1
click at [207, 125] on div "+918956527435" at bounding box center [395, 122] width 391 height 6
click at [241, 133] on div "vinay.rathod@centiro.com" at bounding box center [395, 136] width 391 height 6
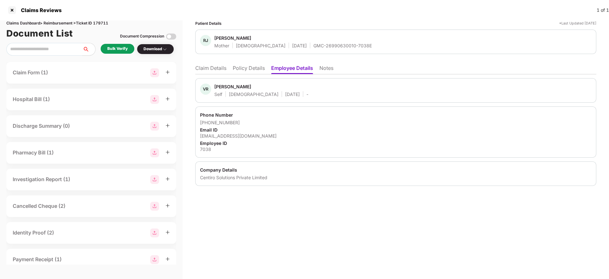
click at [213, 66] on li "Claim Details" at bounding box center [210, 69] width 31 height 9
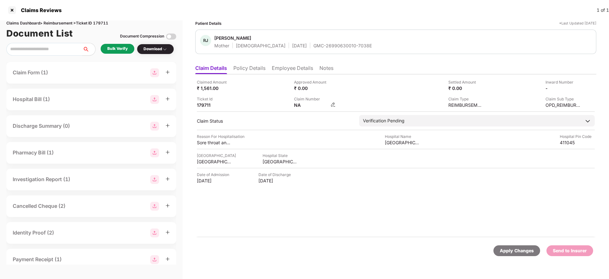
click at [332, 105] on img at bounding box center [332, 104] width 5 height 5
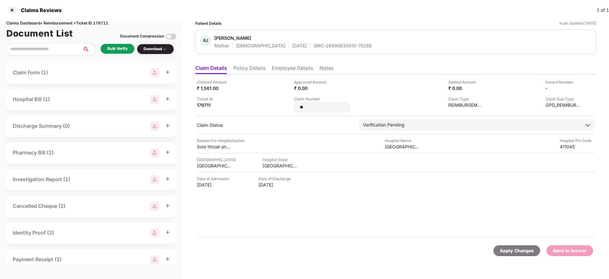
type input "*"
type input "**********"
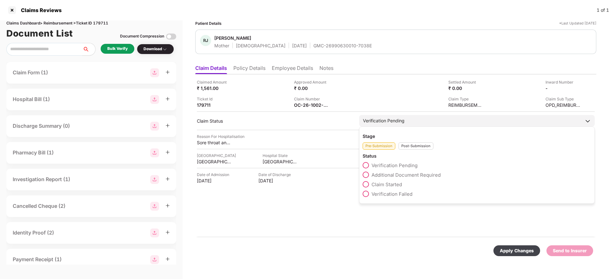
click at [417, 149] on div "Post-Submission" at bounding box center [415, 145] width 35 height 7
click at [392, 174] on span "Claim Under Process" at bounding box center [395, 175] width 48 height 6
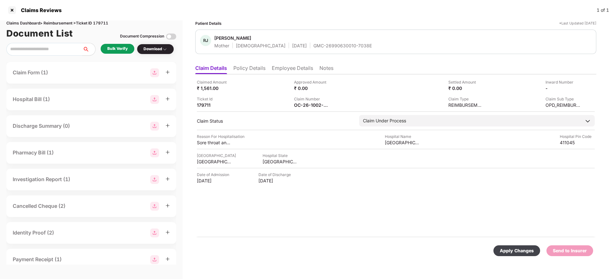
click at [510, 251] on div "Apply Changes" at bounding box center [517, 250] width 34 height 7
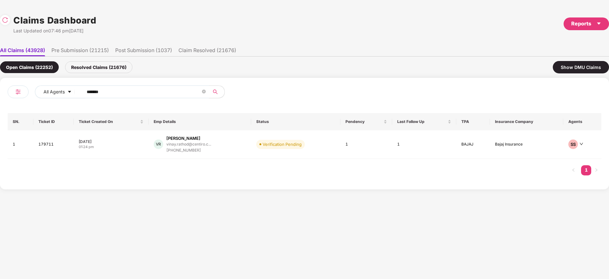
drag, startPoint x: 125, startPoint y: 96, endPoint x: 0, endPoint y: 110, distance: 125.9
click at [0, 110] on div "All Agents ****** SN. Ticket ID Ticket Created On Emp Details Status Pendency L…" at bounding box center [304, 133] width 609 height 111
paste input "text"
type input "******"
click at [234, 146] on div "IV Indira Varadaraju indira.varadaraju@fave... +919600916856" at bounding box center [205, 144] width 108 height 18
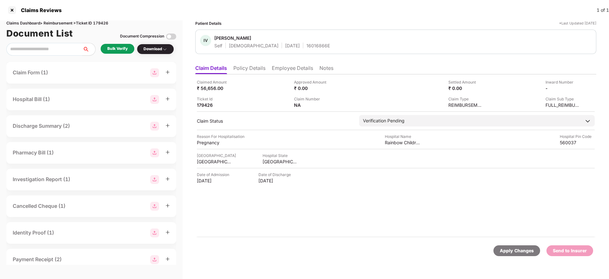
click at [112, 46] on div "Bulk Verify" at bounding box center [117, 49] width 20 height 6
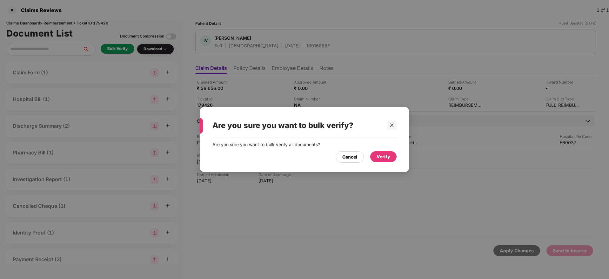
click at [390, 158] on div "Verify" at bounding box center [383, 156] width 26 height 11
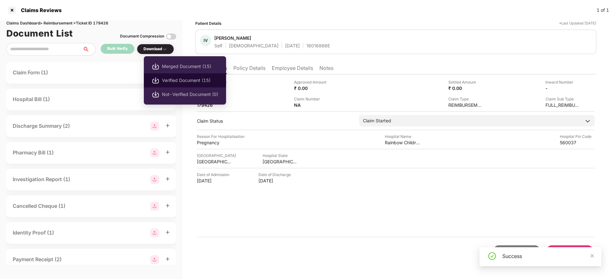
click at [189, 78] on span "Verified Document (15)" at bounding box center [190, 80] width 56 height 7
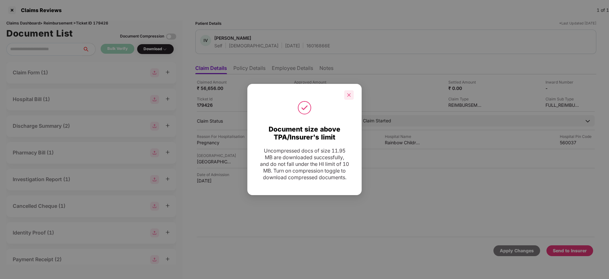
click at [348, 93] on icon "close" at bounding box center [348, 94] width 3 height 3
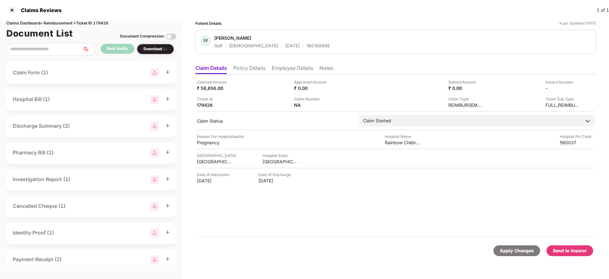
click at [560, 249] on div "Send to Insurer" at bounding box center [570, 250] width 34 height 7
click at [244, 69] on li "Policy Details" at bounding box center [249, 69] width 32 height 9
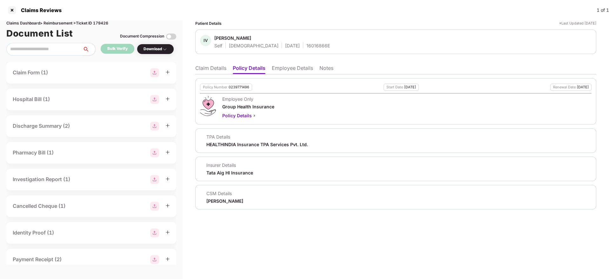
click at [217, 68] on li "Claim Details" at bounding box center [210, 69] width 31 height 9
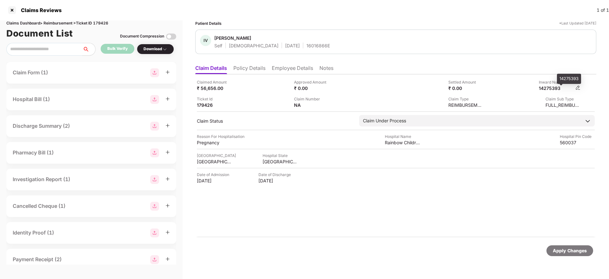
click at [552, 87] on div "14275393" at bounding box center [556, 88] width 35 height 6
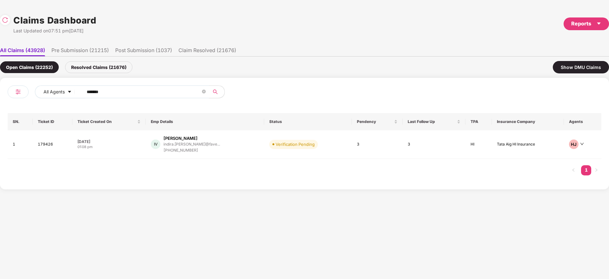
drag, startPoint x: 120, startPoint y: 91, endPoint x: 3, endPoint y: 112, distance: 118.6
click at [0, 111] on div "All Agents ****** SN. Ticket ID Ticket Created On Emp Details Status Pendency L…" at bounding box center [304, 133] width 609 height 111
paste input "text"
type input "******"
click at [241, 143] on div "HD Harshita Dhupia harshita.d@smartenspac... +917300344417" at bounding box center [206, 144] width 117 height 18
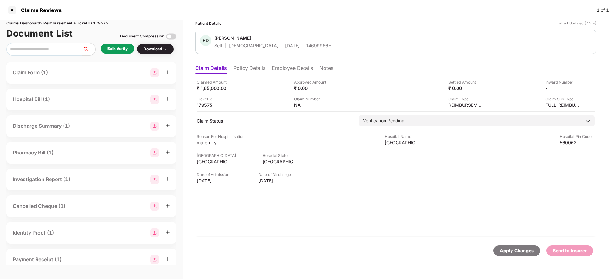
click at [114, 50] on div "Bulk Verify" at bounding box center [117, 49] width 20 height 6
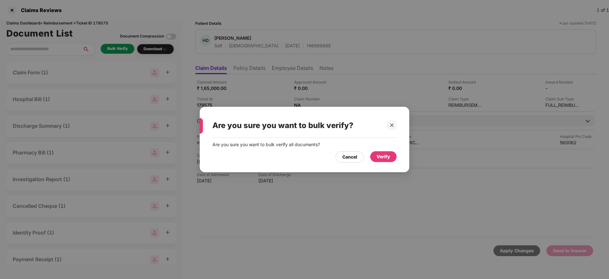
click at [389, 158] on div "Verify" at bounding box center [383, 156] width 14 height 7
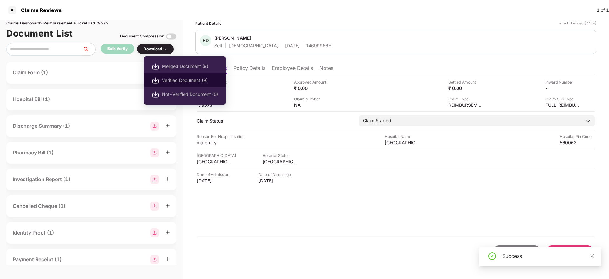
click at [175, 81] on span "Verified Document (9)" at bounding box center [190, 80] width 56 height 7
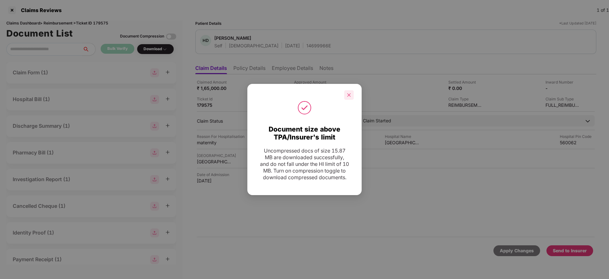
click at [350, 93] on icon "close" at bounding box center [349, 95] width 4 height 4
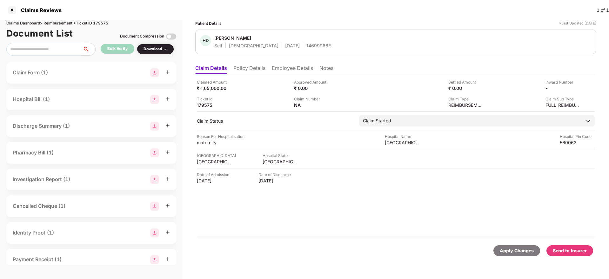
click at [581, 252] on div "Send to Insurer" at bounding box center [570, 250] width 34 height 7
click at [392, 223] on div "Claimed Amount ₹ 1,65,000.00 Approved Amount ₹ 0.00 Settled Amount ₹ 0.00 Inwar…" at bounding box center [395, 155] width 401 height 163
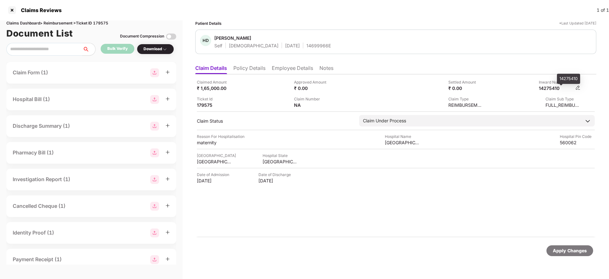
click at [556, 89] on div "14275410" at bounding box center [556, 88] width 35 height 6
click at [256, 69] on li "Policy Details" at bounding box center [249, 69] width 32 height 9
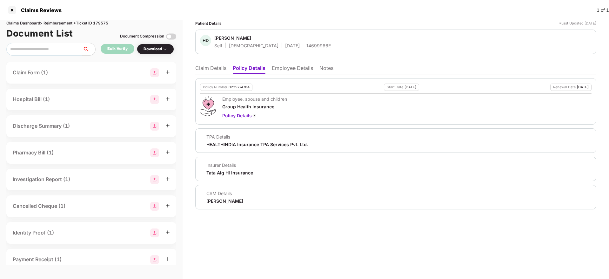
click at [201, 68] on li "Claim Details" at bounding box center [210, 69] width 31 height 9
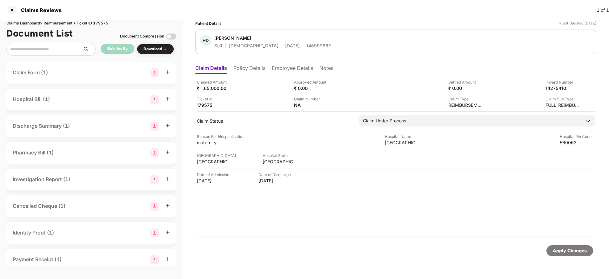
click at [262, 69] on li "Policy Details" at bounding box center [249, 69] width 32 height 9
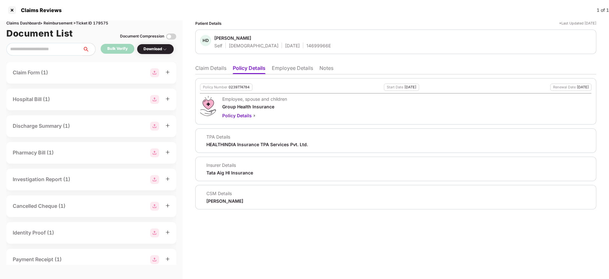
click at [207, 67] on li "Claim Details" at bounding box center [210, 69] width 31 height 9
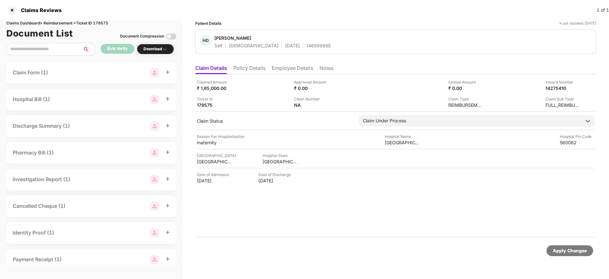
click at [238, 67] on li "Policy Details" at bounding box center [249, 69] width 32 height 9
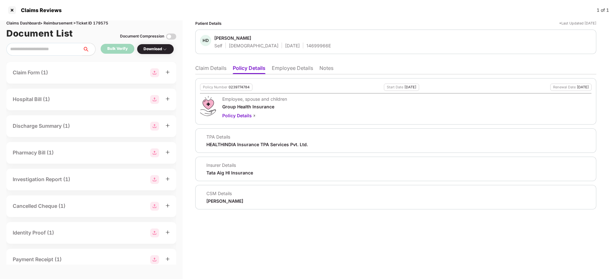
click at [218, 67] on li "Claim Details" at bounding box center [210, 69] width 31 height 9
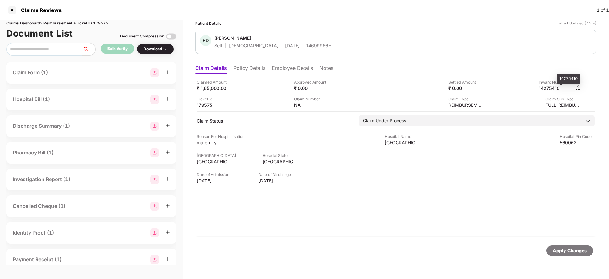
click at [554, 88] on div "14275410" at bounding box center [556, 88] width 35 height 6
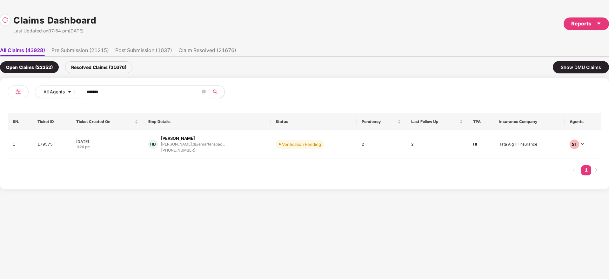
drag, startPoint x: 120, startPoint y: 94, endPoint x: 0, endPoint y: 103, distance: 120.1
click at [0, 103] on div "All Agents ****** SN. Ticket ID Ticket Created On Emp Details Status Pendency L…" at bounding box center [304, 133] width 609 height 111
paste input "text"
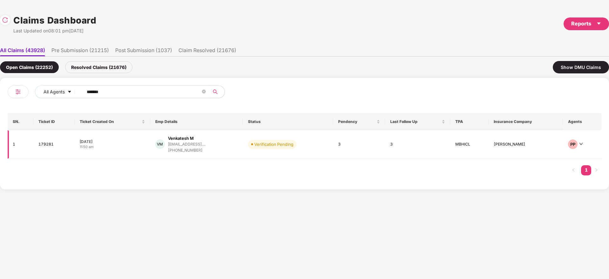
type input "******"
click at [232, 143] on div "VM Venkatesh M venkatesh.m7710@gmail.... +919743923296" at bounding box center [196, 144] width 83 height 18
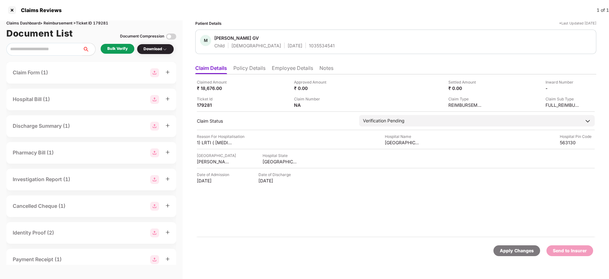
click at [326, 215] on div "Claimed Amount ₹ 18,676.00 Approved Amount ₹ 0.00 Settled Amount ₹ 0.00 Inward …" at bounding box center [395, 155] width 401 height 163
click at [290, 201] on div "Claimed Amount ₹ 18,676.00 Approved Amount ₹ 0.00 Settled Amount ₹ 0.00 Inward …" at bounding box center [395, 155] width 401 height 163
click at [301, 199] on div "Claimed Amount ₹ 18,676.00 Approved Amount ₹ 0.00 Settled Amount ₹ 0.00 Inward …" at bounding box center [395, 155] width 401 height 163
click at [309, 44] on div "1035534541" at bounding box center [322, 46] width 26 height 6
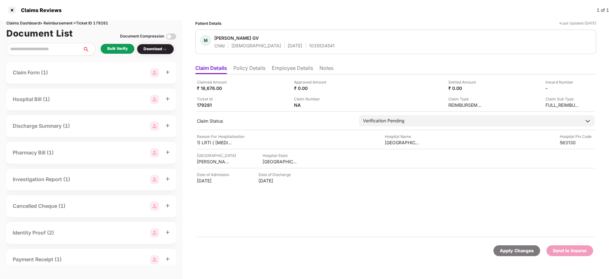
click at [294, 69] on li "Employee Details" at bounding box center [292, 69] width 41 height 9
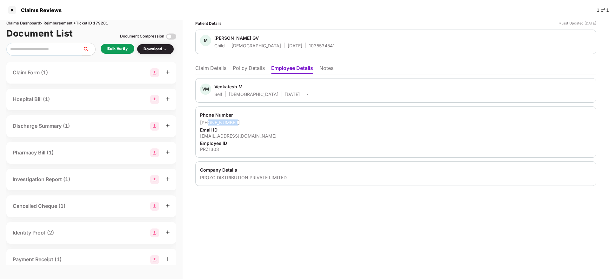
drag, startPoint x: 238, startPoint y: 121, endPoint x: 208, endPoint y: 123, distance: 30.2
click at [208, 123] on div "+919743923296" at bounding box center [395, 122] width 391 height 6
click at [235, 136] on div "venkatesh.m7710@gmail.com" at bounding box center [395, 136] width 391 height 6
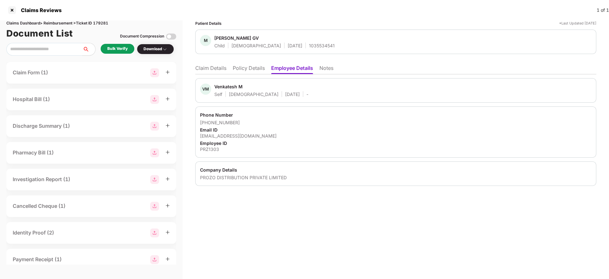
click at [212, 71] on li "Claim Details" at bounding box center [210, 69] width 31 height 9
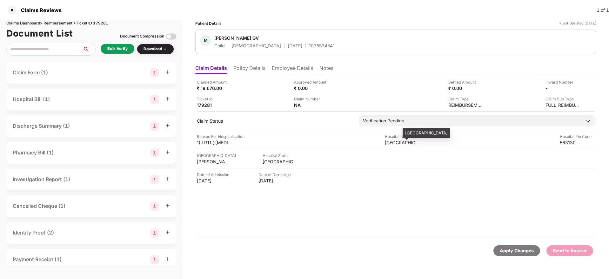
click at [404, 144] on div "Ramesh children hospital" at bounding box center [402, 142] width 35 height 6
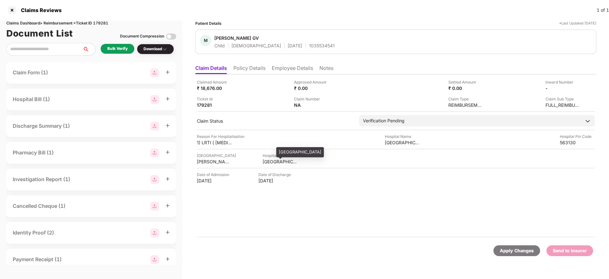
click at [278, 161] on div "KARNATAKA" at bounding box center [279, 161] width 35 height 6
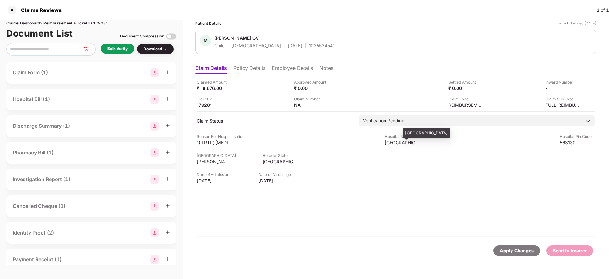
click at [391, 144] on div "Ramesh children hospital" at bounding box center [402, 142] width 35 height 6
click at [213, 88] on div "₹ 18,676.00" at bounding box center [214, 88] width 35 height 6
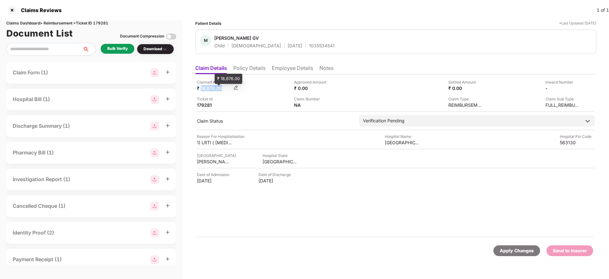
click at [213, 88] on div "₹ 18,676.00" at bounding box center [214, 88] width 35 height 6
click at [253, 91] on div "Claimed Amount ₹ 18,676.00 Approved Amount ₹ 0.00 Settled Amount ₹ 0.00 Inward …" at bounding box center [396, 93] width 398 height 29
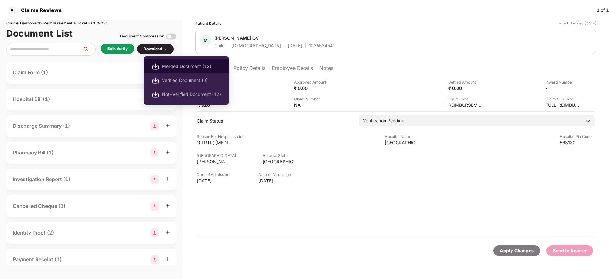
click at [178, 67] on span "Merged Document (12)" at bounding box center [191, 66] width 59 height 7
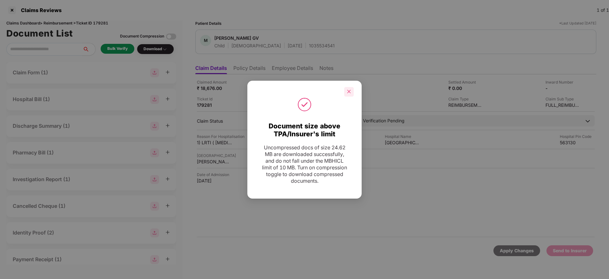
click at [346, 94] on div at bounding box center [349, 92] width 10 height 10
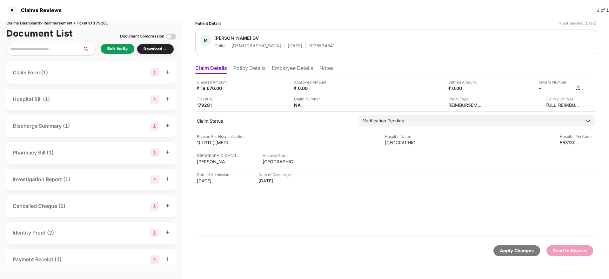
click at [578, 88] on img at bounding box center [577, 87] width 5 height 5
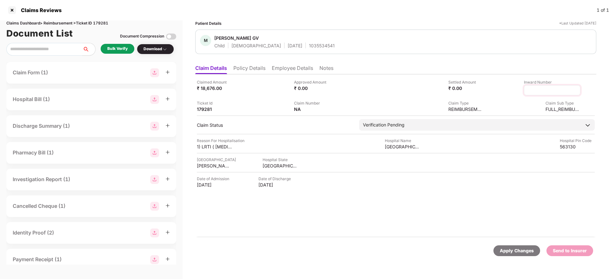
type input "**********"
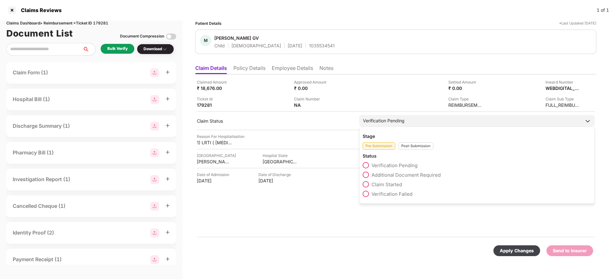
click at [408, 125] on div "Verification Pending" at bounding box center [477, 120] width 236 height 11
click at [412, 143] on div "Post-Submission" at bounding box center [415, 145] width 35 height 7
click at [400, 176] on span "Claim Under Process" at bounding box center [395, 175] width 48 height 6
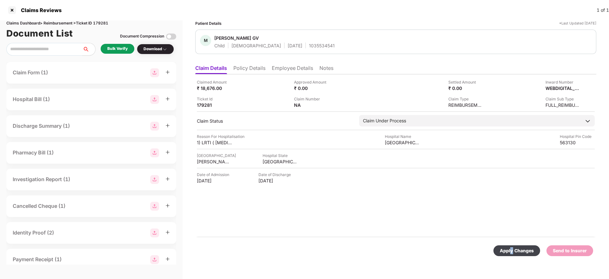
click at [512, 250] on div "Apply Changes" at bounding box center [517, 250] width 34 height 7
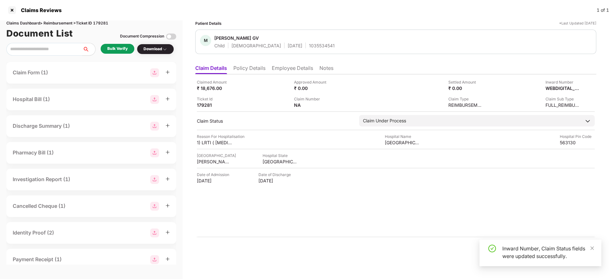
click at [378, 225] on div "Claimed Amount ₹ 18,676.00 Approved Amount ₹ 0.00 Settled Amount ₹ 0.00 Inward …" at bounding box center [395, 155] width 401 height 163
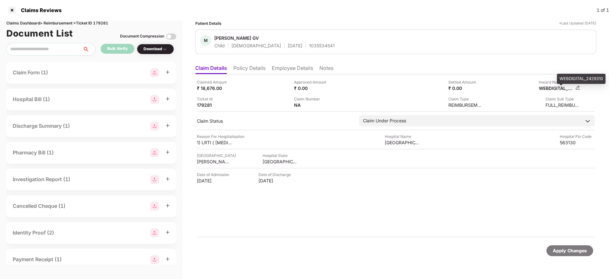
click at [550, 90] on div "WEBDIGITAL_2429310" at bounding box center [556, 88] width 35 height 6
click at [309, 46] on div "1035534541" at bounding box center [322, 46] width 26 height 6
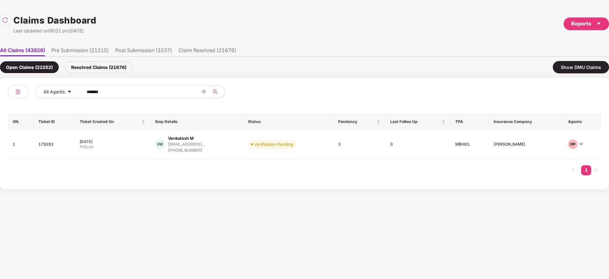
drag, startPoint x: 110, startPoint y: 94, endPoint x: 174, endPoint y: 125, distance: 71.4
click at [0, 123] on div "All Agents ****** SN. Ticket ID Ticket Created On Emp Details Status Pendency L…" at bounding box center [304, 133] width 609 height 111
paste input "text"
type input "******"
click at [232, 146] on div "SA Sunny Arora sunny.arora@tredence.c... +919911484770" at bounding box center [202, 144] width 96 height 18
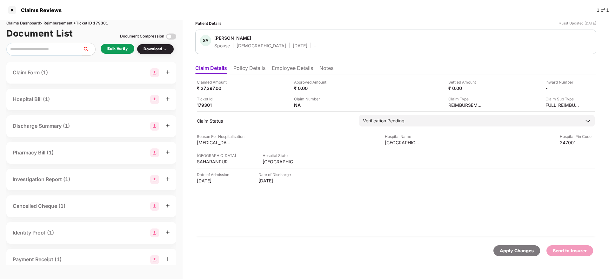
click at [295, 67] on li "Employee Details" at bounding box center [292, 69] width 41 height 9
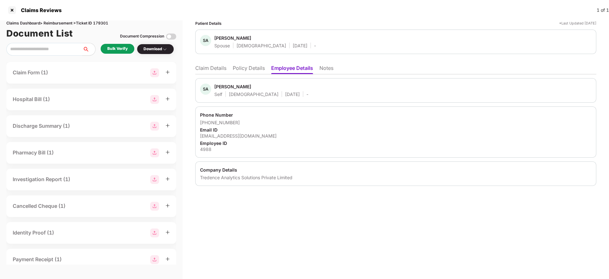
click at [234, 134] on div "sunny.arora@tredence.com" at bounding box center [395, 136] width 391 height 6
click at [241, 203] on div "Patient Details *Last Updated 26 Sep 2025 SA Shaily Arora Spouse Female 03 Aug …" at bounding box center [396, 149] width 426 height 258
click at [228, 136] on div "sunny.arora@tredence.com" at bounding box center [395, 136] width 391 height 6
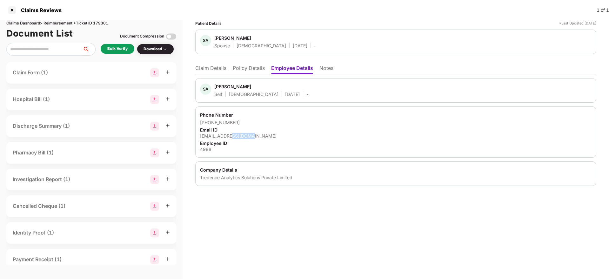
click at [228, 136] on div "sunny.arora@tredence.com" at bounding box center [395, 136] width 391 height 6
click at [208, 63] on ul "Claim Details Policy Details Employee Details Notes" at bounding box center [395, 68] width 401 height 13
click at [209, 69] on li "Claim Details" at bounding box center [210, 69] width 31 height 9
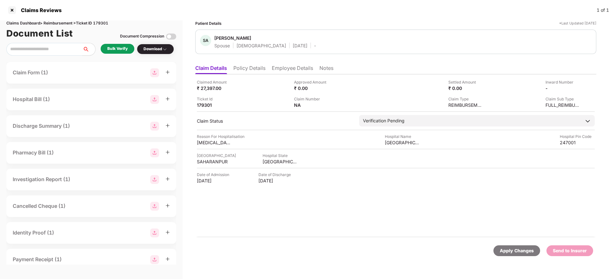
click at [268, 213] on div "Claimed Amount ₹ 27,397.00 Approved Amount ₹ 0.00 Settled Amount ₹ 0.00 Inward …" at bounding box center [395, 155] width 401 height 163
click at [123, 51] on div "Bulk Verify" at bounding box center [117, 49] width 20 height 6
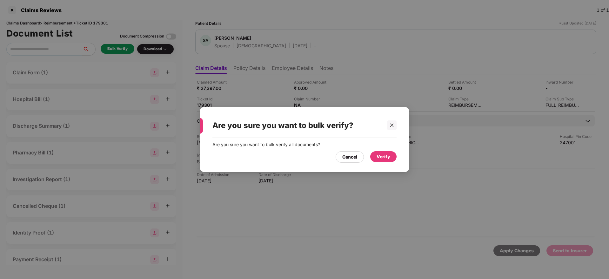
click at [383, 154] on div "Verify" at bounding box center [383, 156] width 14 height 7
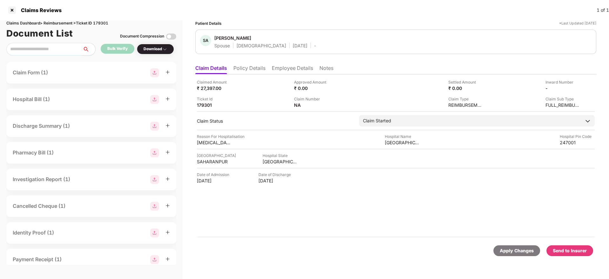
click at [246, 69] on li "Policy Details" at bounding box center [249, 69] width 32 height 9
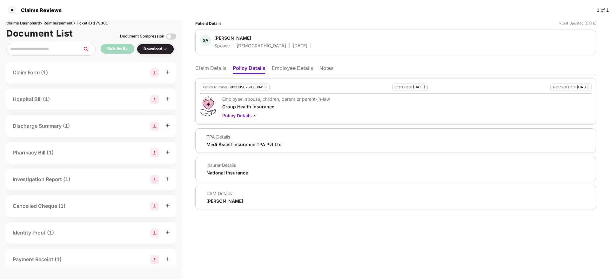
click at [221, 200] on div "Ronak Shashikant Majalkar" at bounding box center [224, 201] width 37 height 6
click at [220, 71] on li "Claim Details" at bounding box center [210, 69] width 31 height 9
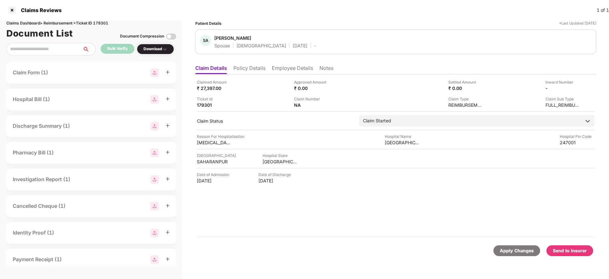
click at [280, 67] on li "Employee Details" at bounding box center [292, 69] width 41 height 9
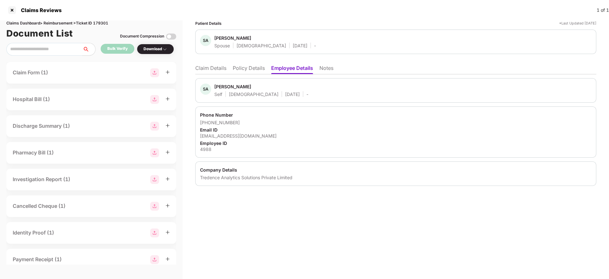
click at [515, 234] on div "Patient Details *Last Updated 29 Sep 2025 SA Shaily Arora Spouse Female 03 Aug …" at bounding box center [396, 149] width 426 height 258
click at [207, 68] on li "Claim Details" at bounding box center [210, 69] width 31 height 9
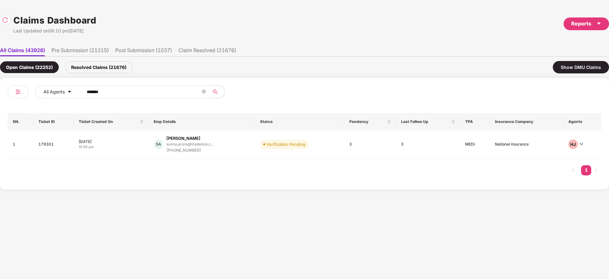
drag, startPoint x: 112, startPoint y: 90, endPoint x: 69, endPoint y: 101, distance: 44.4
click at [8, 99] on div "All Agents ******" at bounding box center [156, 94] width 297 height 18
paste input "text"
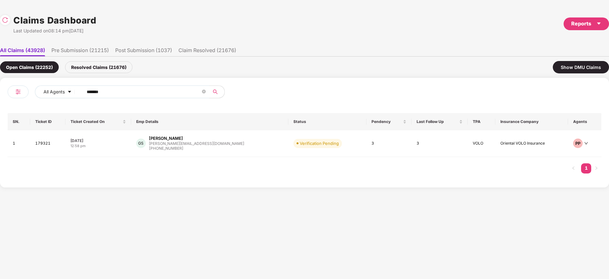
drag, startPoint x: 29, startPoint y: 101, endPoint x: 0, endPoint y: 108, distance: 29.8
click at [0, 107] on div "All Agents ****** SN. Ticket ID Ticket Created On Emp Details Status Pendency L…" at bounding box center [304, 133] width 609 height 110
paste input "text"
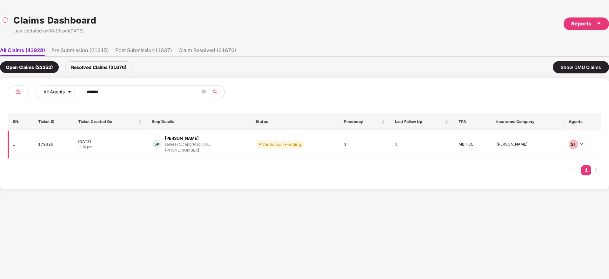
type input "******"
click at [235, 146] on div "SK Sanjeev Kumar sanjeev@capgridsolutio... +919813767764" at bounding box center [198, 144] width 93 height 18
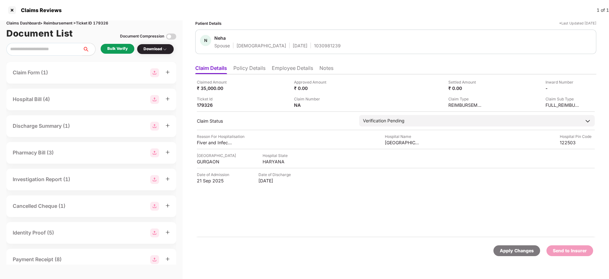
click at [302, 50] on div "N Neha Spouse Female 18 Aug 1999 1030981239" at bounding box center [395, 42] width 401 height 24
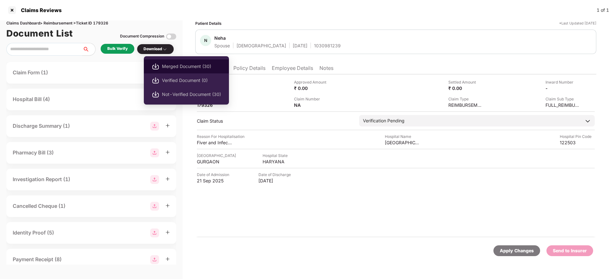
click at [195, 65] on span "Merged Document (30)" at bounding box center [191, 66] width 59 height 7
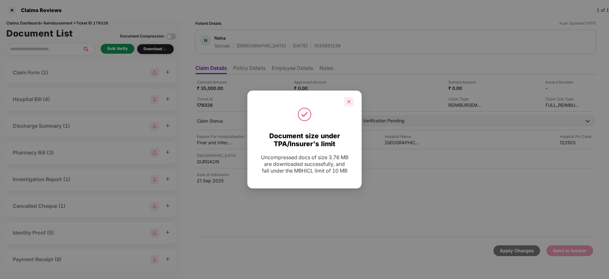
click at [349, 102] on icon "close" at bounding box center [349, 101] width 4 height 4
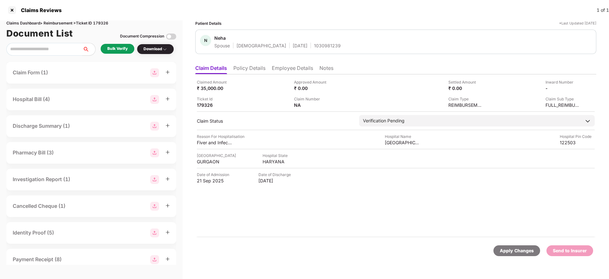
click at [307, 226] on div "Claimed Amount ₹ 35,000.00 Approved Amount ₹ 0.00 Settled Amount ₹ 0.00 Inward …" at bounding box center [395, 155] width 401 height 163
click at [336, 223] on div "Claimed Amount ₹ 35,000.00 Approved Amount ₹ 0.00 Settled Amount ₹ 0.00 Inward …" at bounding box center [395, 155] width 401 height 163
click at [287, 65] on li "Employee Details" at bounding box center [292, 69] width 41 height 9
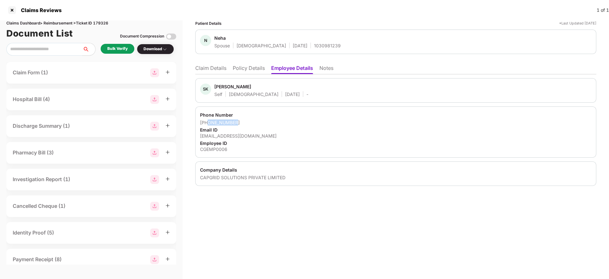
drag, startPoint x: 238, startPoint y: 124, endPoint x: 209, endPoint y: 125, distance: 29.5
click at [209, 125] on div "+919813767764" at bounding box center [395, 122] width 391 height 6
click at [215, 74] on div "SK Sanjeev Kumar Self Male 22 June 1993 - Phone Number +919813767764 Email ID s…" at bounding box center [395, 129] width 401 height 111
click at [215, 65] on li "Claim Details" at bounding box center [210, 69] width 31 height 9
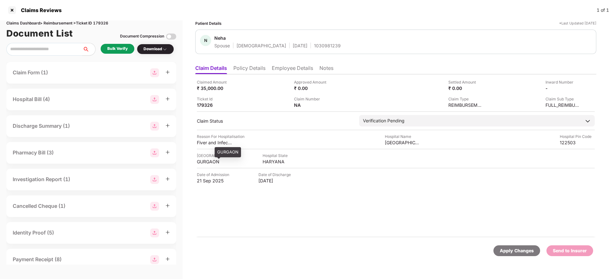
click at [210, 162] on div "GURGAON" at bounding box center [214, 161] width 35 height 6
click at [400, 141] on div "Tikal Hospital" at bounding box center [402, 142] width 35 height 6
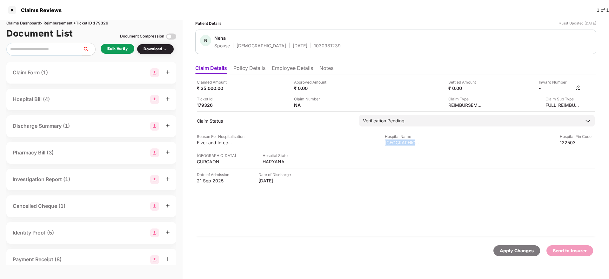
click at [578, 88] on img at bounding box center [577, 87] width 5 height 5
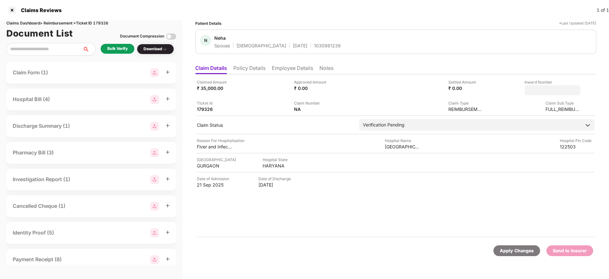
type input "**********"
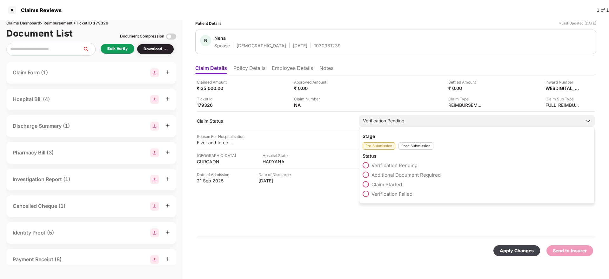
click at [410, 148] on div "Post-Submission" at bounding box center [415, 145] width 35 height 7
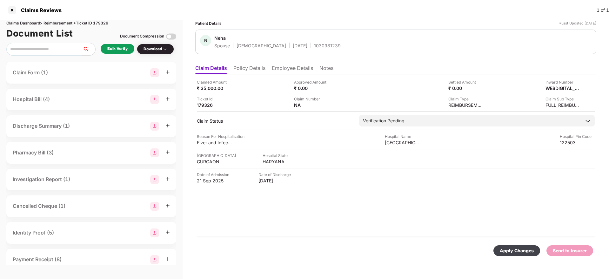
click at [515, 254] on div "Apply Changes" at bounding box center [517, 250] width 34 height 7
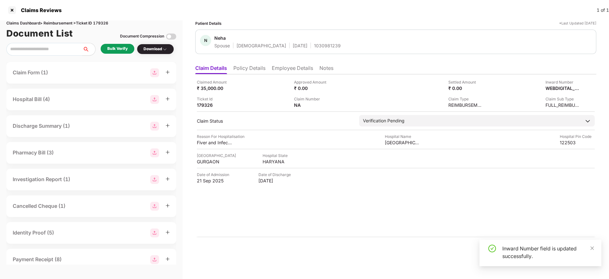
click at [329, 236] on div "Claimed Amount ₹ 35,000.00 Approved Amount ₹ 0.00 Settled Amount ₹ 0.00 Inward …" at bounding box center [395, 155] width 401 height 163
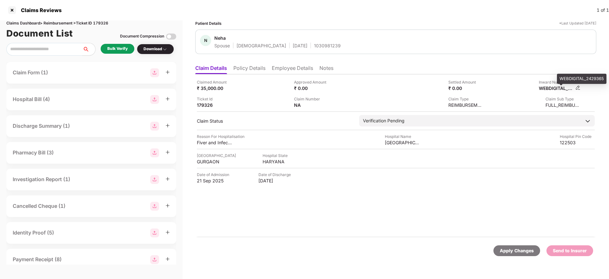
click at [548, 87] on div "WEBDIGITAL_2429365" at bounding box center [556, 88] width 35 height 6
click at [314, 47] on div "1030981239" at bounding box center [327, 46] width 27 height 6
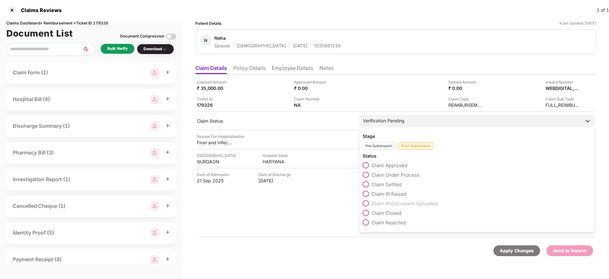
click at [405, 173] on span "Claim Under Process" at bounding box center [395, 175] width 48 height 6
click at [383, 176] on span "Claim Under Process" at bounding box center [395, 175] width 48 height 6
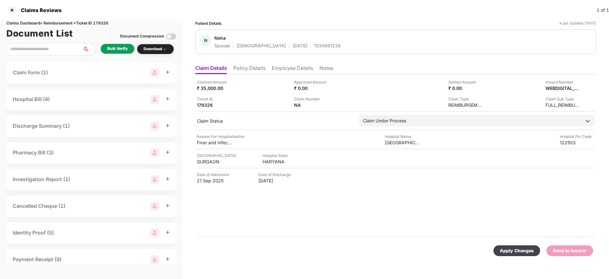
click at [529, 252] on div "Apply Changes" at bounding box center [517, 250] width 34 height 7
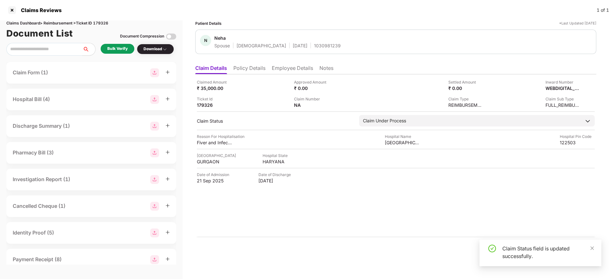
click at [325, 237] on div "Apply Changes Send to Insurer" at bounding box center [395, 250] width 401 height 27
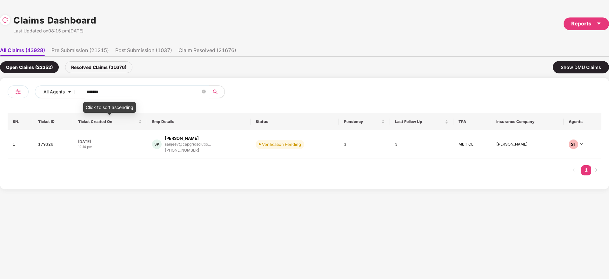
click at [2, 98] on div "All Agents ****** SN. Ticket ID Ticket Created On Emp Details Status Pendency L…" at bounding box center [304, 133] width 609 height 111
paste input "text"
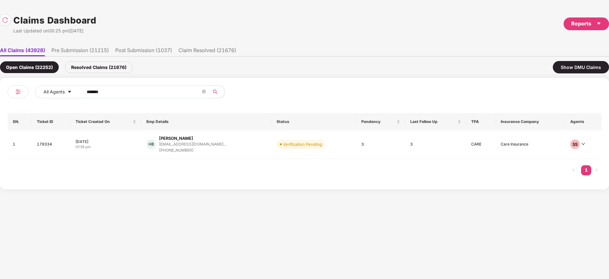
drag, startPoint x: 8, startPoint y: 99, endPoint x: 146, endPoint y: 101, distance: 138.1
click at [0, 102] on div "All Agents ****** SN. Ticket ID Ticket Created On Emp Details Status Pendency L…" at bounding box center [304, 133] width 609 height 111
paste input "text"
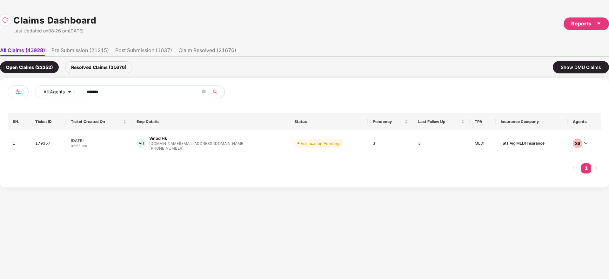
type input "******"
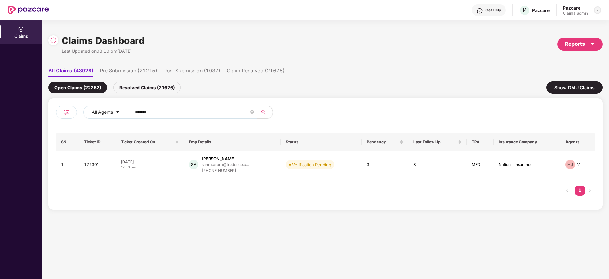
click at [596, 8] on img at bounding box center [597, 10] width 5 height 5
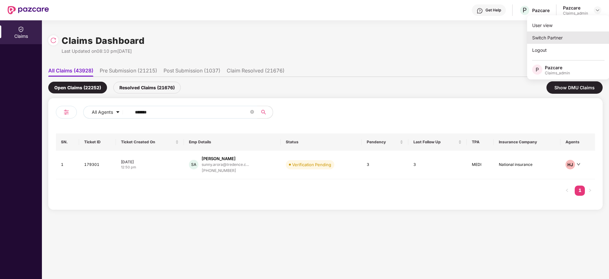
click at [558, 36] on div "Switch Partner" at bounding box center [568, 37] width 83 height 12
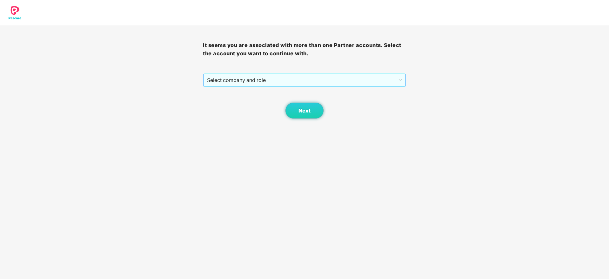
click at [272, 85] on span "Select company and role" at bounding box center [304, 80] width 195 height 12
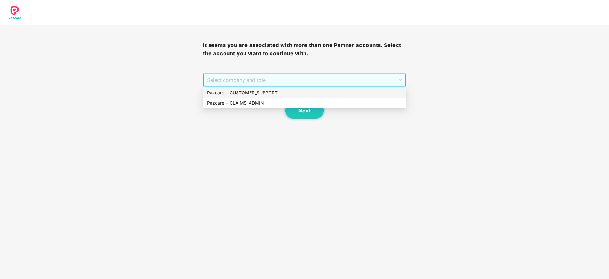
click at [264, 94] on div "Pazcare - CUSTOMER_SUPPORT" at bounding box center [304, 92] width 195 height 7
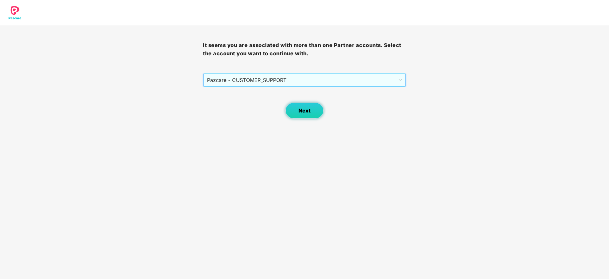
click at [300, 109] on span "Next" at bounding box center [304, 111] width 12 height 6
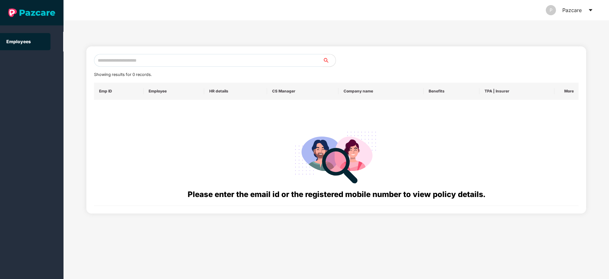
click at [217, 61] on input "text" at bounding box center [208, 60] width 229 height 13
paste input "**********"
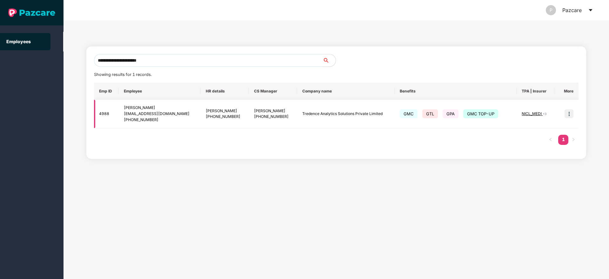
type input "**********"
click at [567, 113] on img at bounding box center [568, 113] width 9 height 9
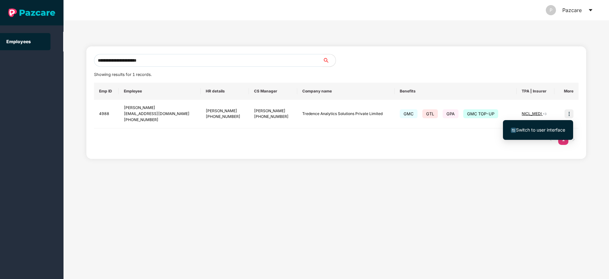
click at [529, 131] on span "Switch to user interface" at bounding box center [540, 129] width 49 height 5
